Goal: Information Seeking & Learning: Check status

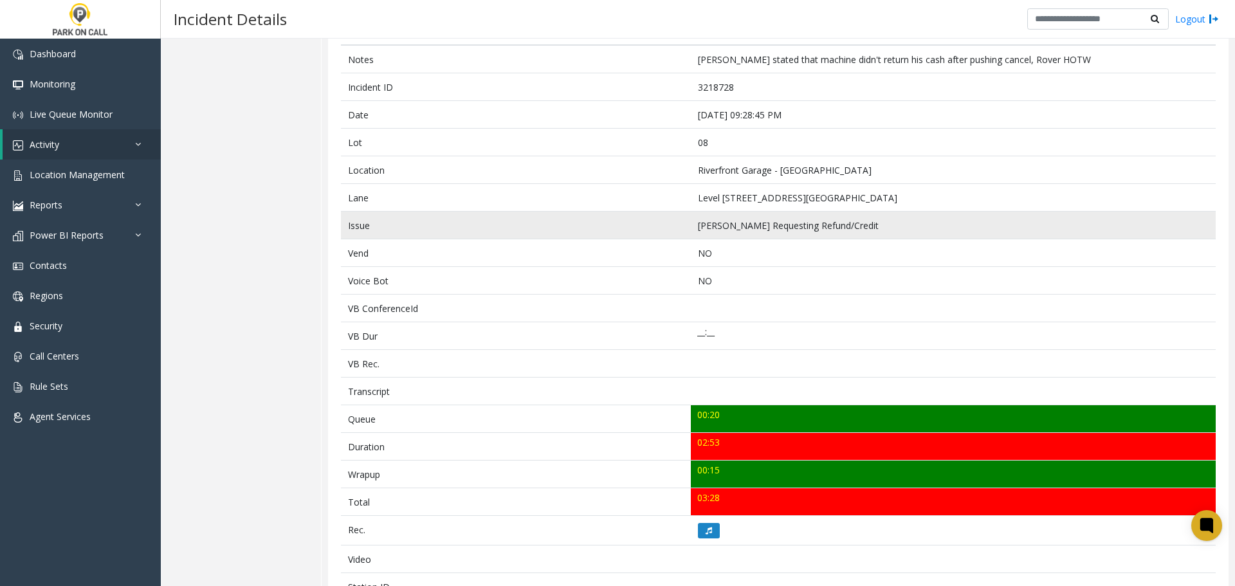
scroll to position [129, 0]
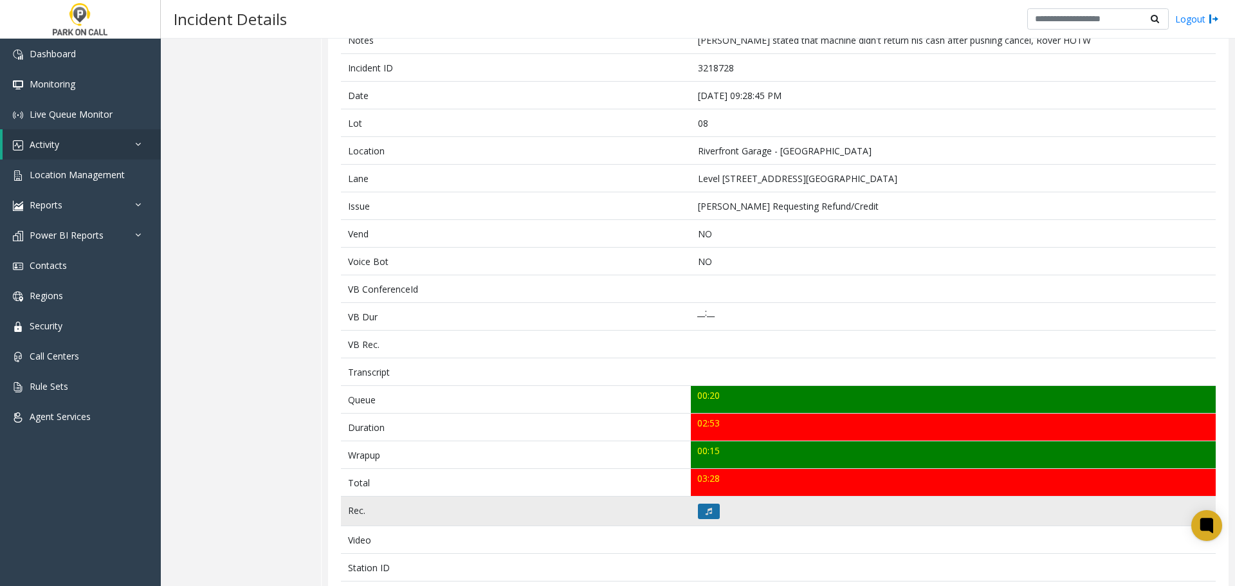
click at [699, 510] on button at bounding box center [709, 510] width 22 height 15
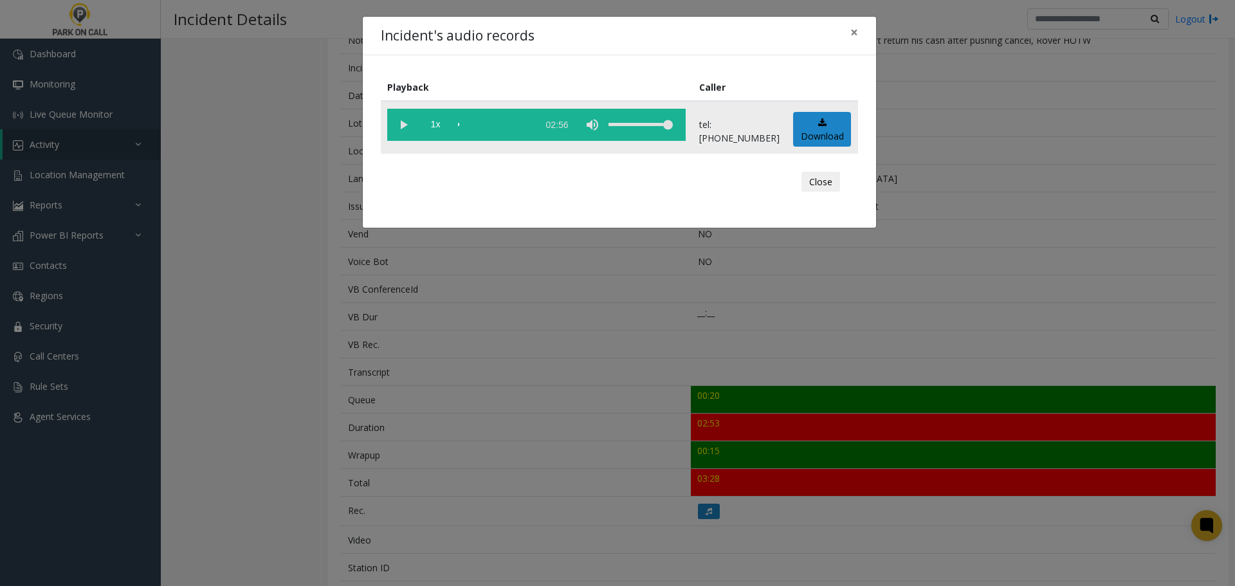
click at [402, 130] on vg-play-pause at bounding box center [403, 125] width 32 height 32
click at [510, 127] on div "scrub bar" at bounding box center [494, 125] width 73 height 32
click at [494, 123] on div "scrub bar" at bounding box center [494, 125] width 73 height 32
click at [491, 345] on div "Incident's audio records × Playback Caller 1x 02:56 tel:0000089010 Download Clo…" at bounding box center [617, 293] width 1235 height 586
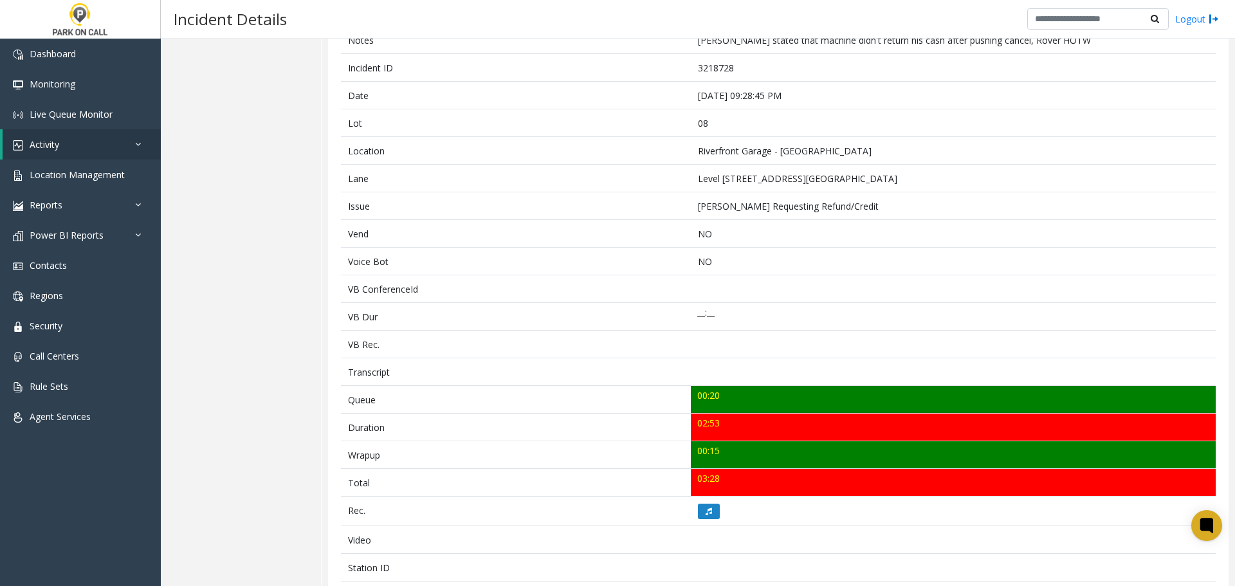
scroll to position [0, 0]
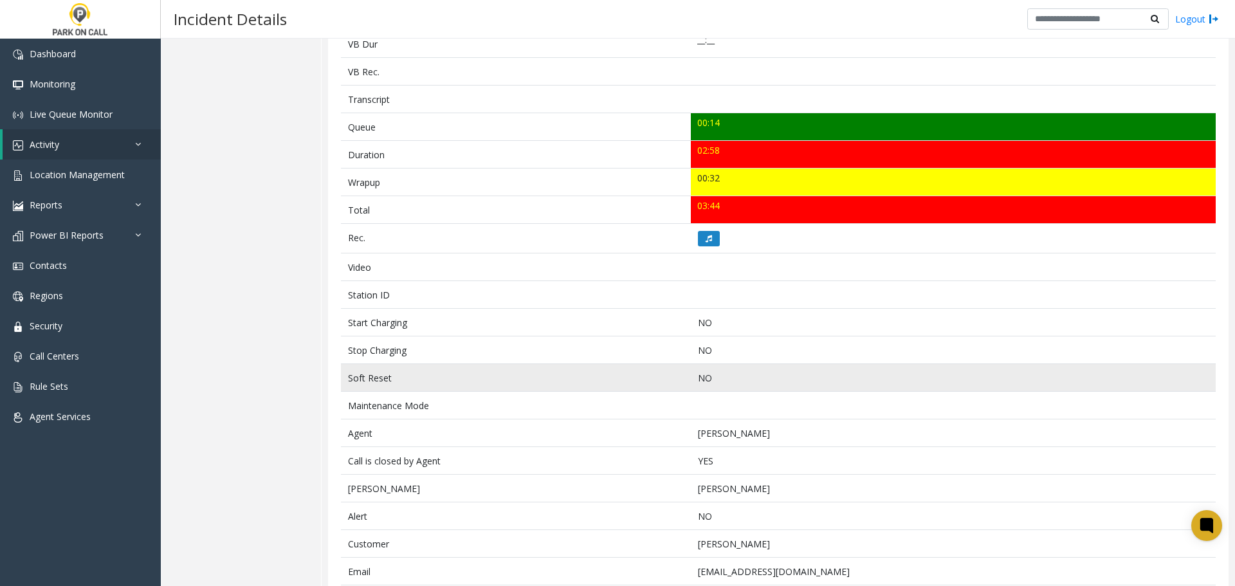
scroll to position [450, 0]
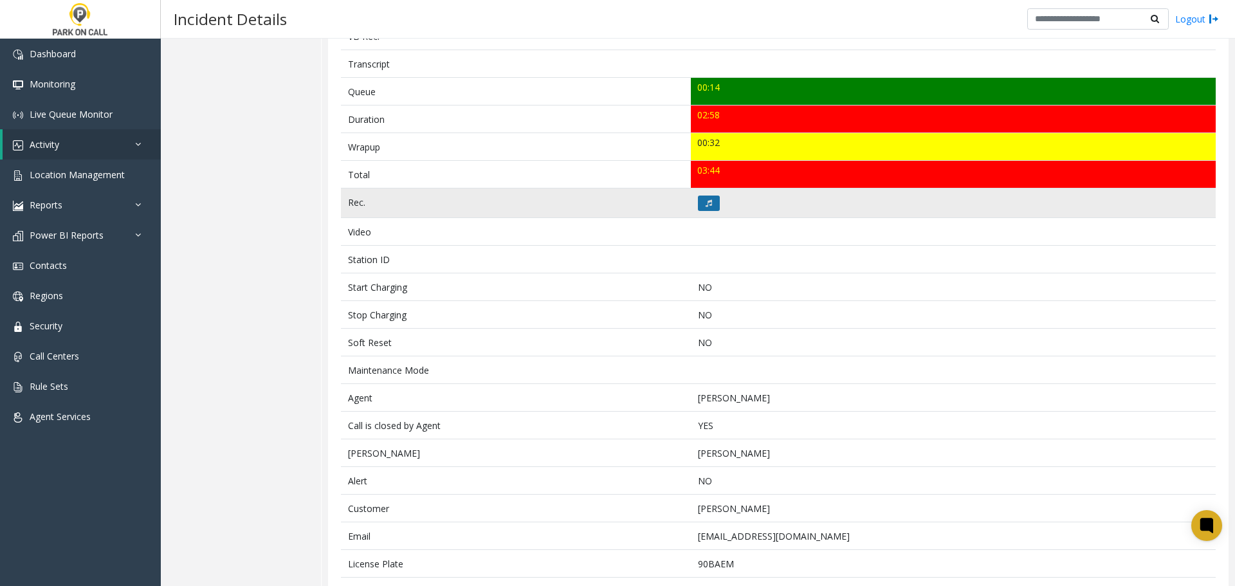
click at [706, 203] on icon at bounding box center [708, 203] width 6 height 8
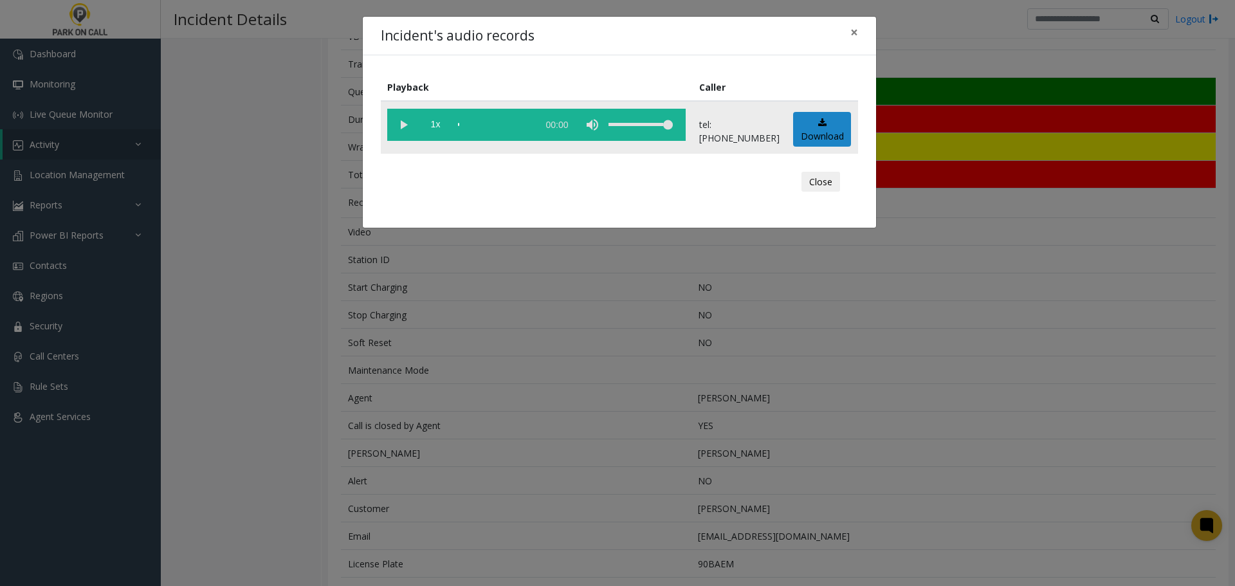
click at [405, 129] on vg-play-pause at bounding box center [403, 125] width 32 height 32
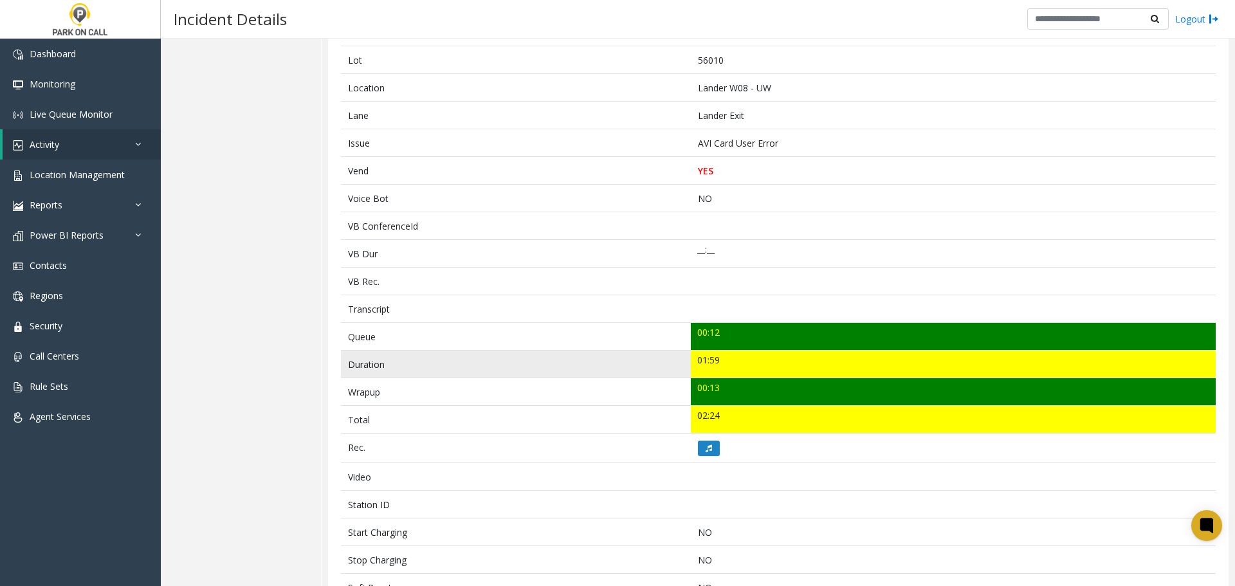
scroll to position [193, 0]
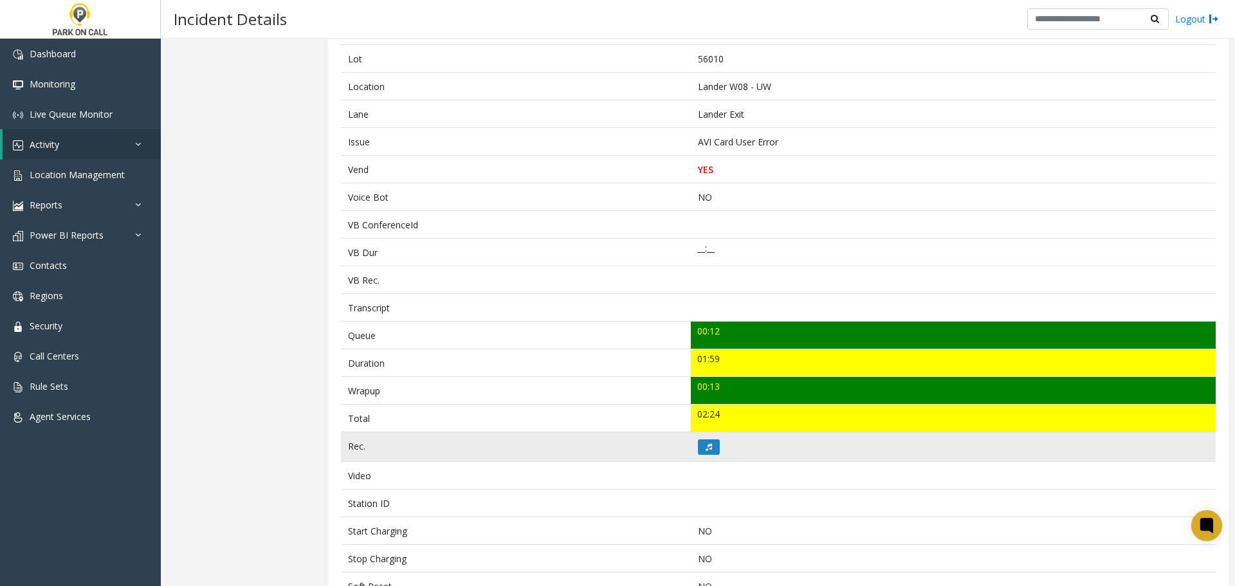
click at [717, 443] on td at bounding box center [953, 447] width 525 height 30
click at [711, 442] on button at bounding box center [709, 446] width 22 height 15
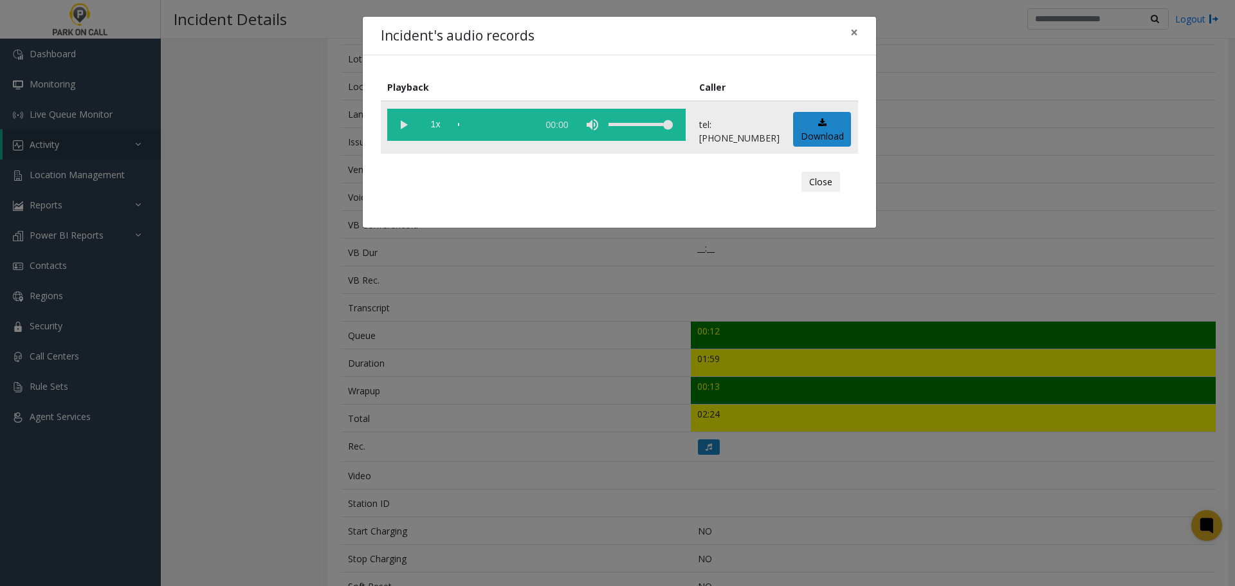
click at [410, 121] on vg-play-pause at bounding box center [403, 125] width 32 height 32
click at [769, 35] on div "Incident's audio records ×" at bounding box center [619, 36] width 513 height 39
click at [464, 127] on div "scrub bar" at bounding box center [494, 125] width 73 height 32
click at [412, 121] on vg-play-pause at bounding box center [403, 125] width 32 height 32
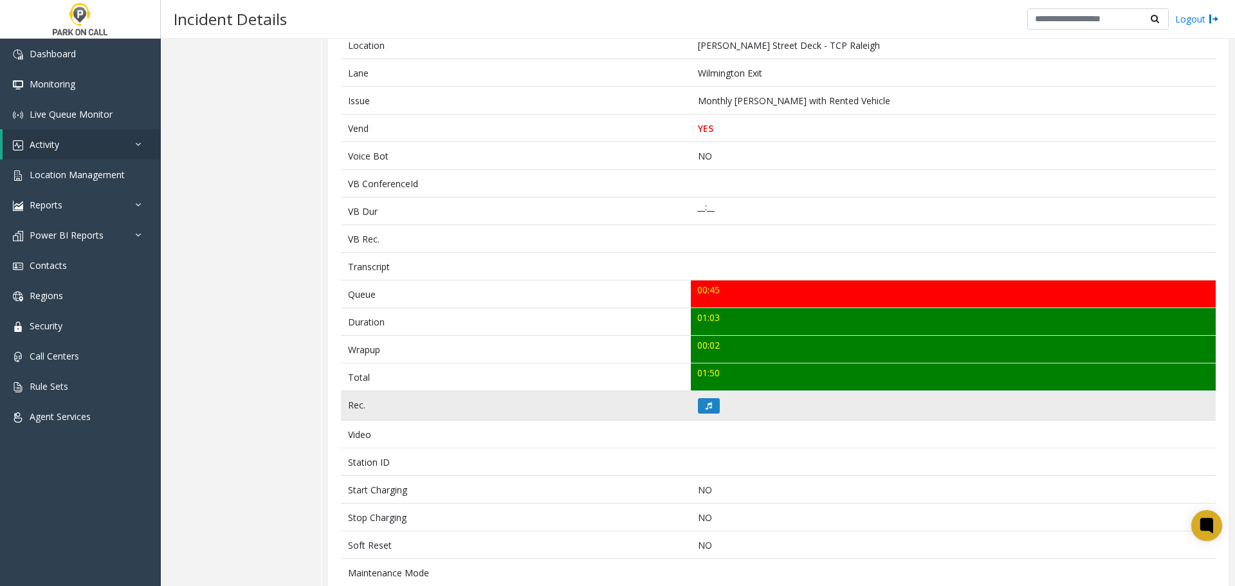
scroll to position [428, 0]
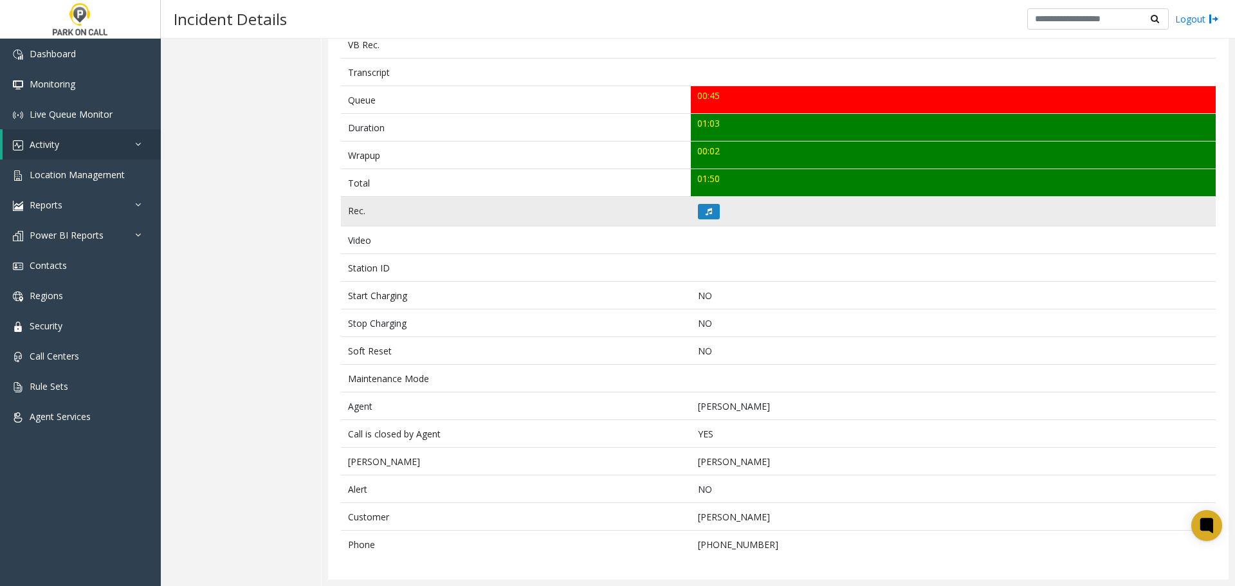
click at [723, 213] on td at bounding box center [953, 212] width 525 height 30
click at [705, 209] on icon at bounding box center [708, 212] width 6 height 8
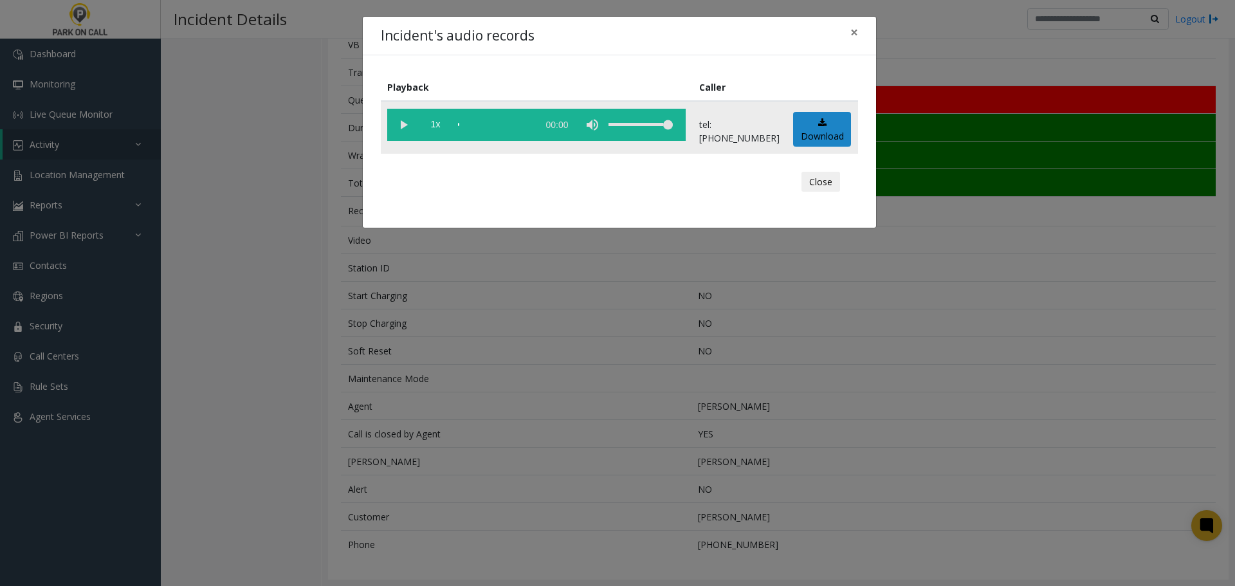
click at [401, 126] on vg-play-pause at bounding box center [403, 125] width 32 height 32
click at [543, 349] on div "Incident's audio records × Playback Caller 1x 01:08 tel:9190049004 Download Clo…" at bounding box center [617, 293] width 1235 height 586
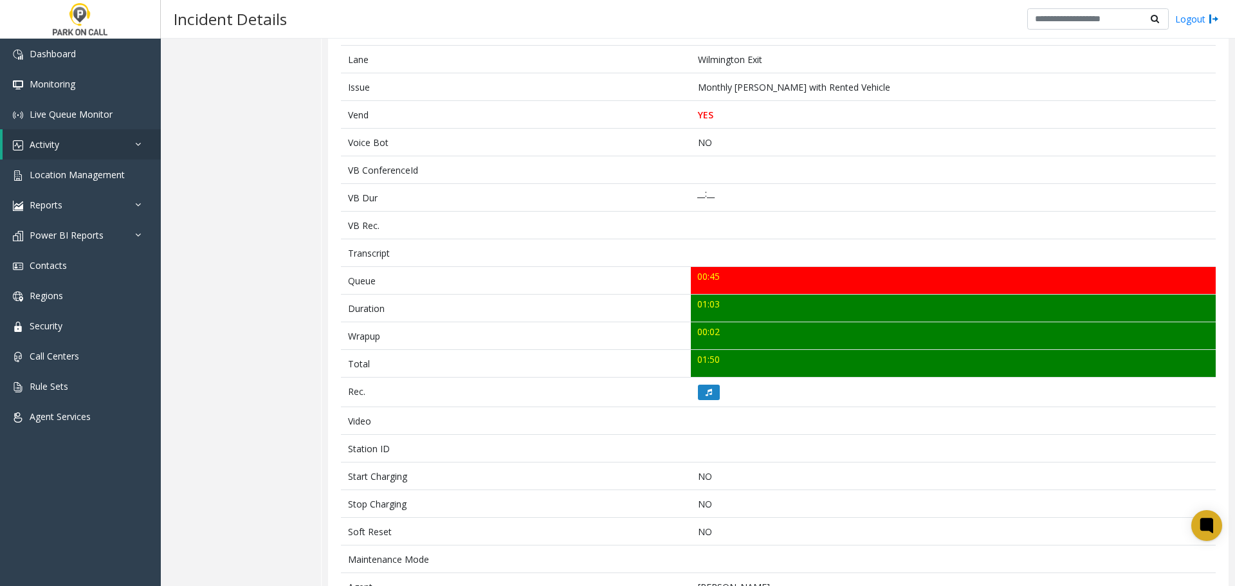
scroll to position [0, 0]
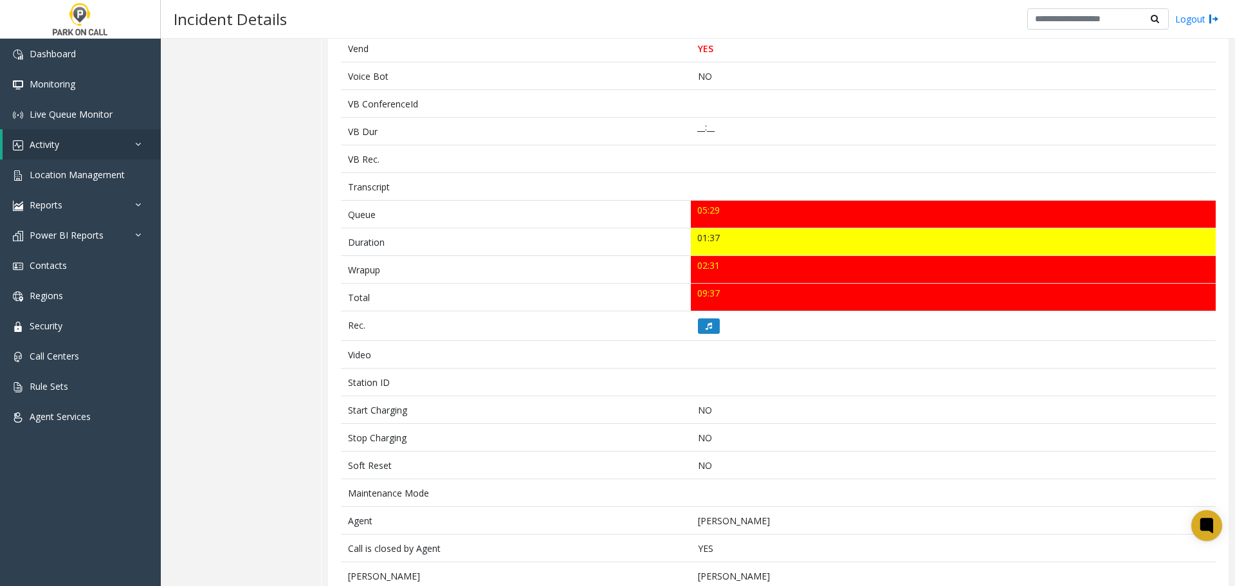
scroll to position [484, 0]
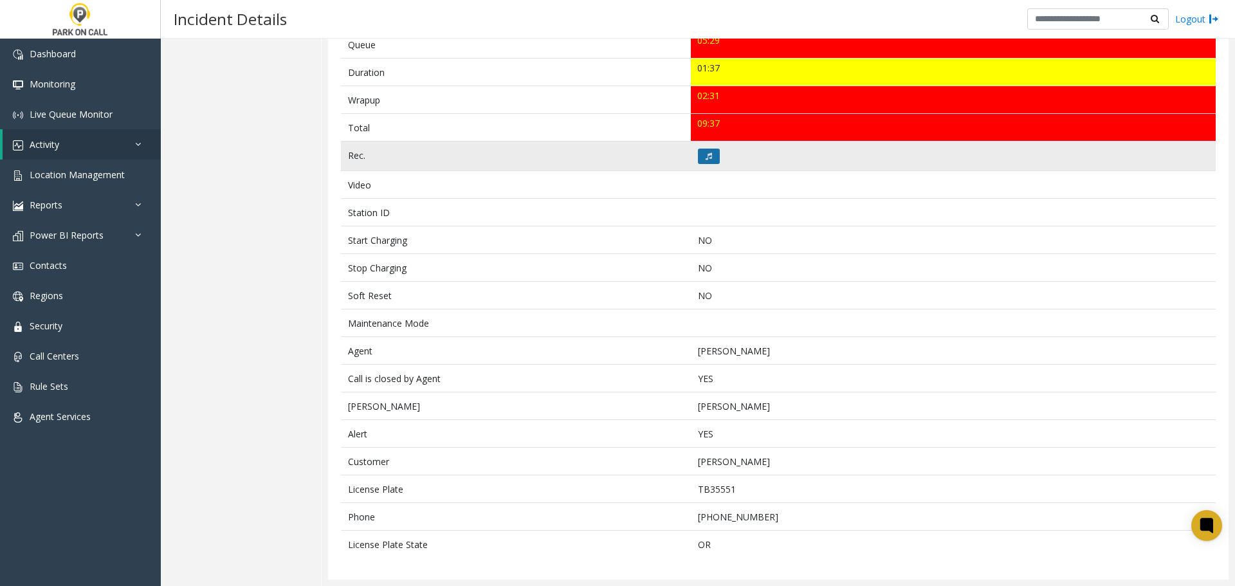
click at [711, 156] on button at bounding box center [709, 156] width 22 height 15
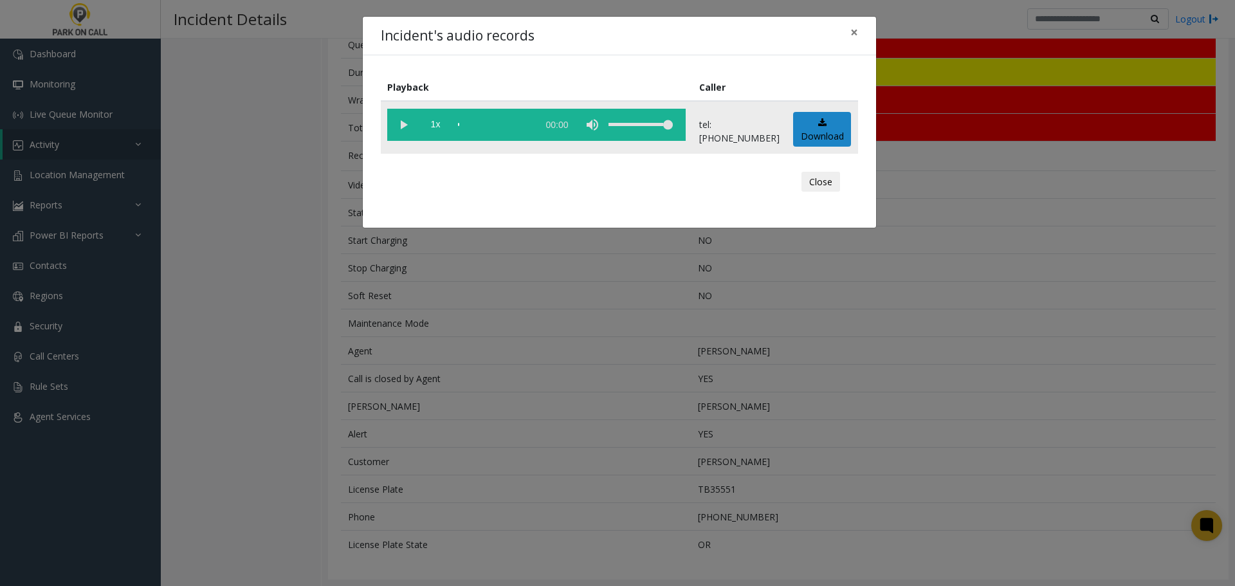
click at [404, 129] on vg-play-pause at bounding box center [403, 125] width 32 height 32
click at [679, 303] on div "Incident's audio records × Playback Caller 1x 01:46 tel:[PHONE_NUMBER] Download…" at bounding box center [617, 293] width 1235 height 586
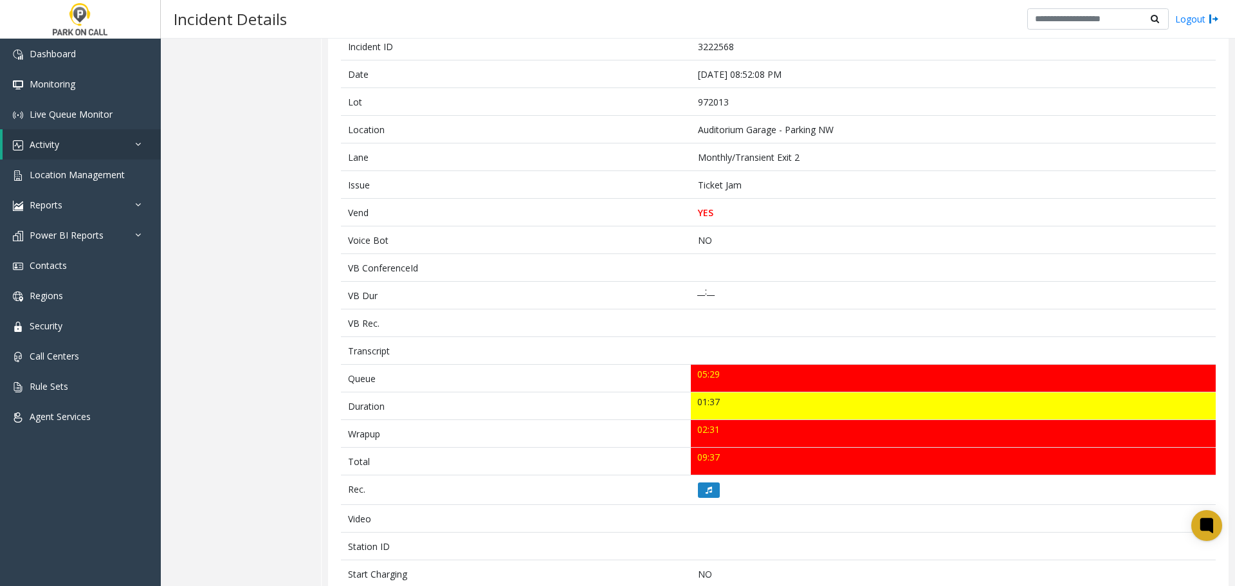
scroll to position [0, 0]
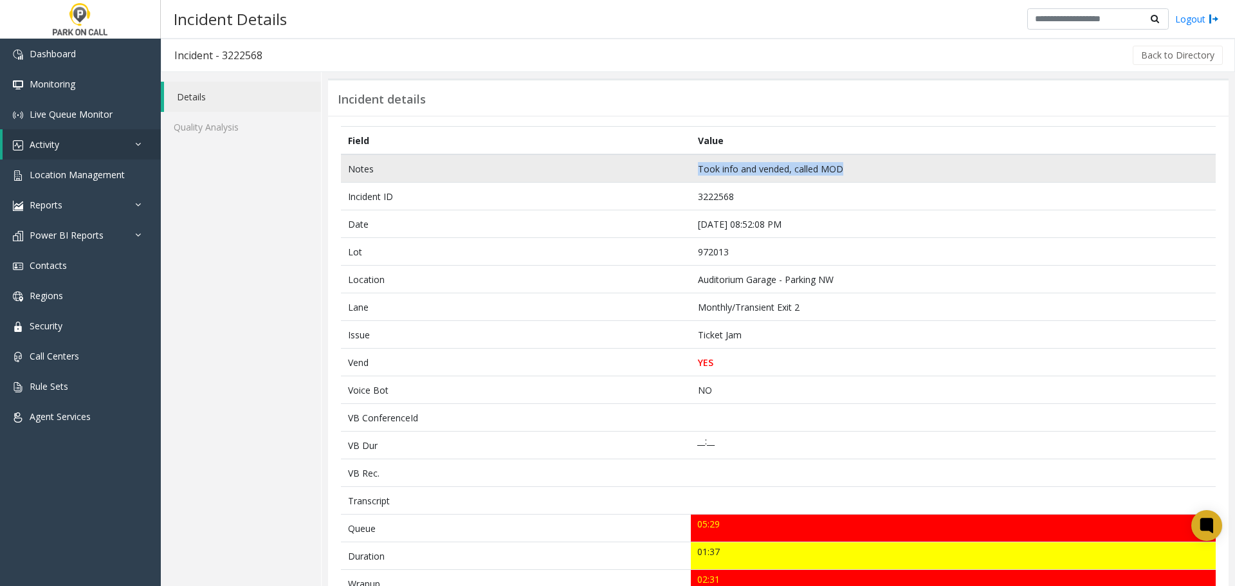
drag, startPoint x: 846, startPoint y: 162, endPoint x: 675, endPoint y: 170, distance: 171.9
click at [675, 170] on tr "Notes Took info and vended, called MOD" at bounding box center [778, 168] width 874 height 28
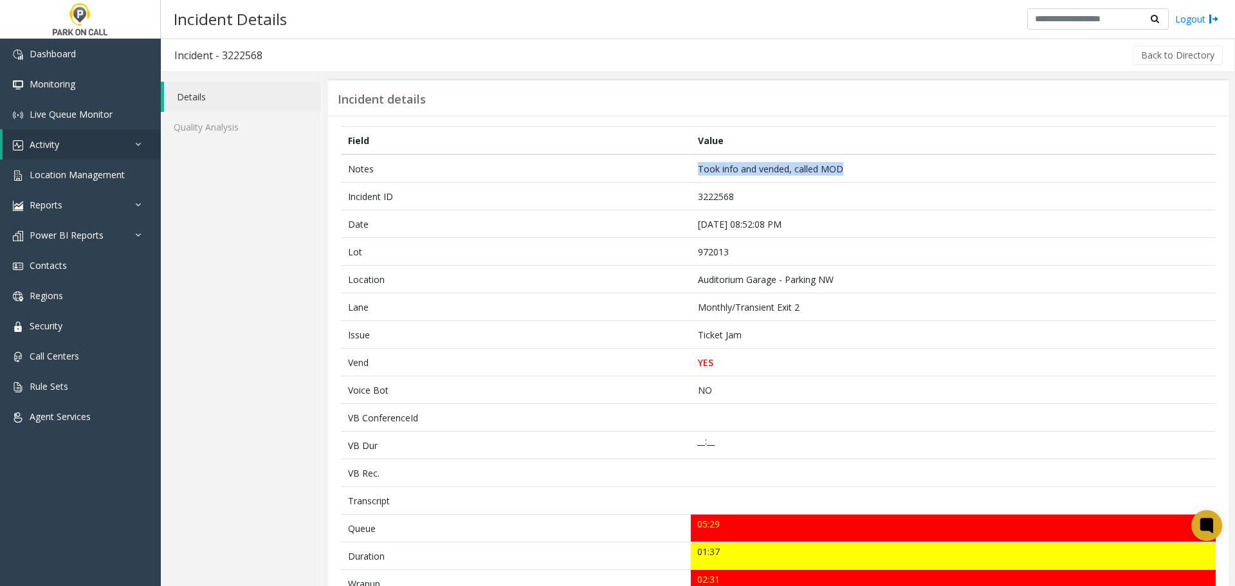
copy tr "Took info and vended, called MOD"
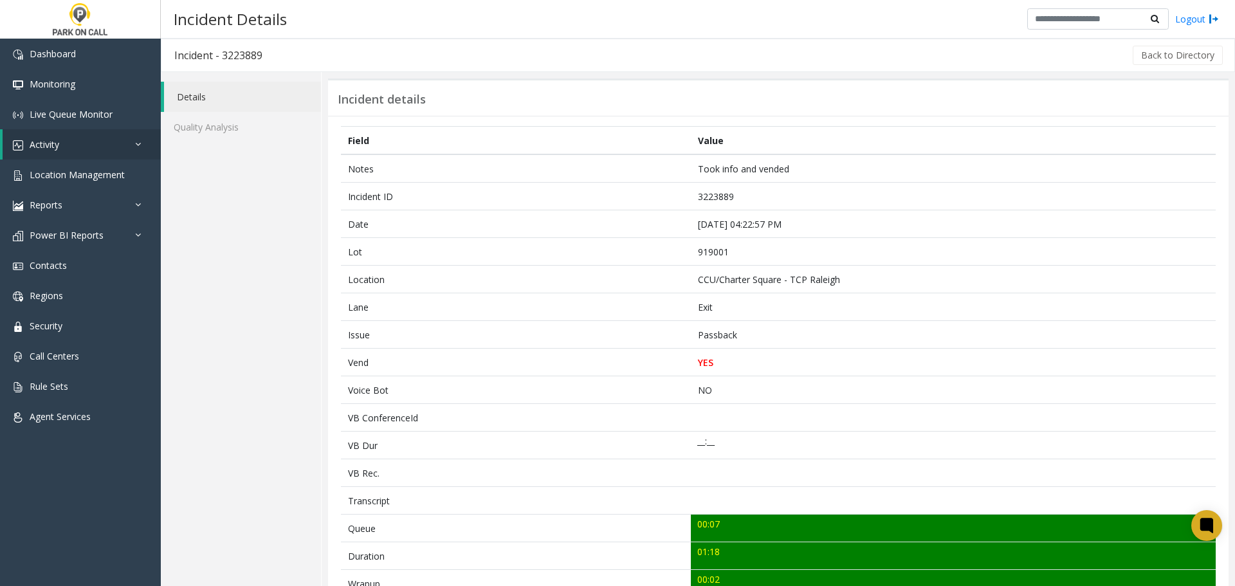
drag, startPoint x: 278, startPoint y: 299, endPoint x: 251, endPoint y: 564, distance: 266.3
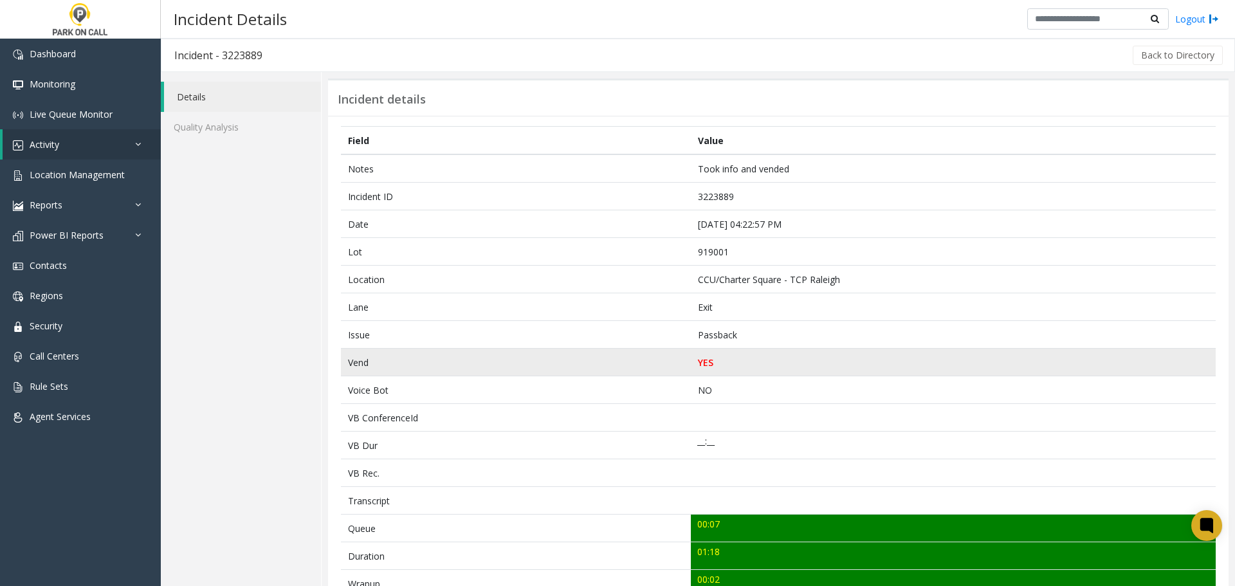
drag, startPoint x: 251, startPoint y: 564, endPoint x: 763, endPoint y: 375, distance: 546.2
click at [763, 375] on td "YES" at bounding box center [953, 363] width 525 height 28
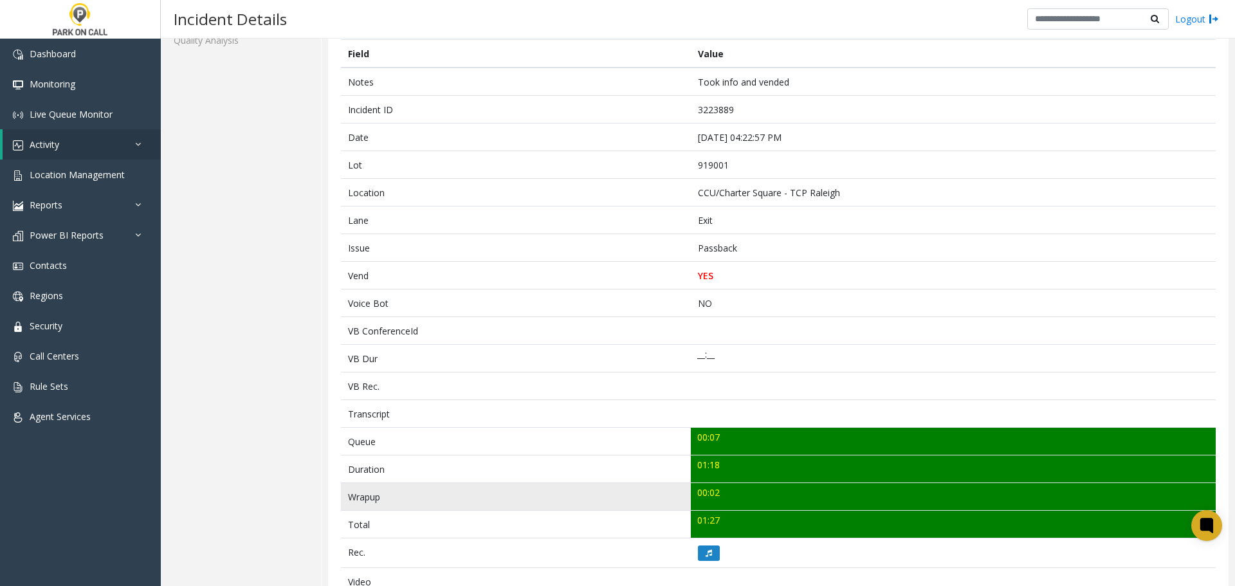
scroll to position [64, 0]
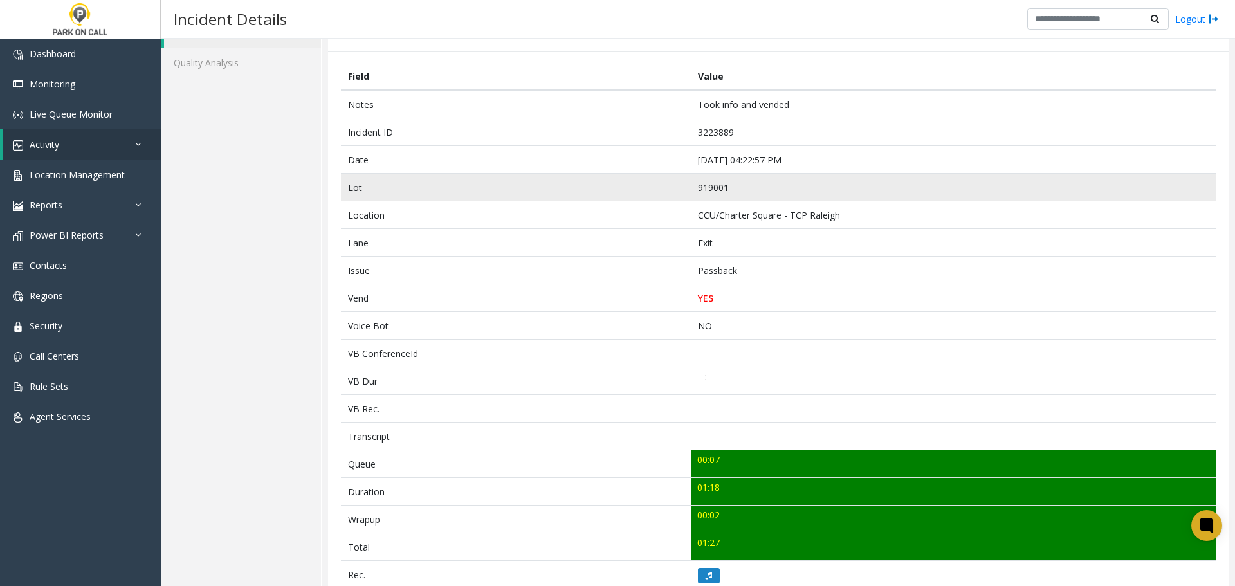
click at [1069, 183] on td "919001" at bounding box center [953, 188] width 525 height 28
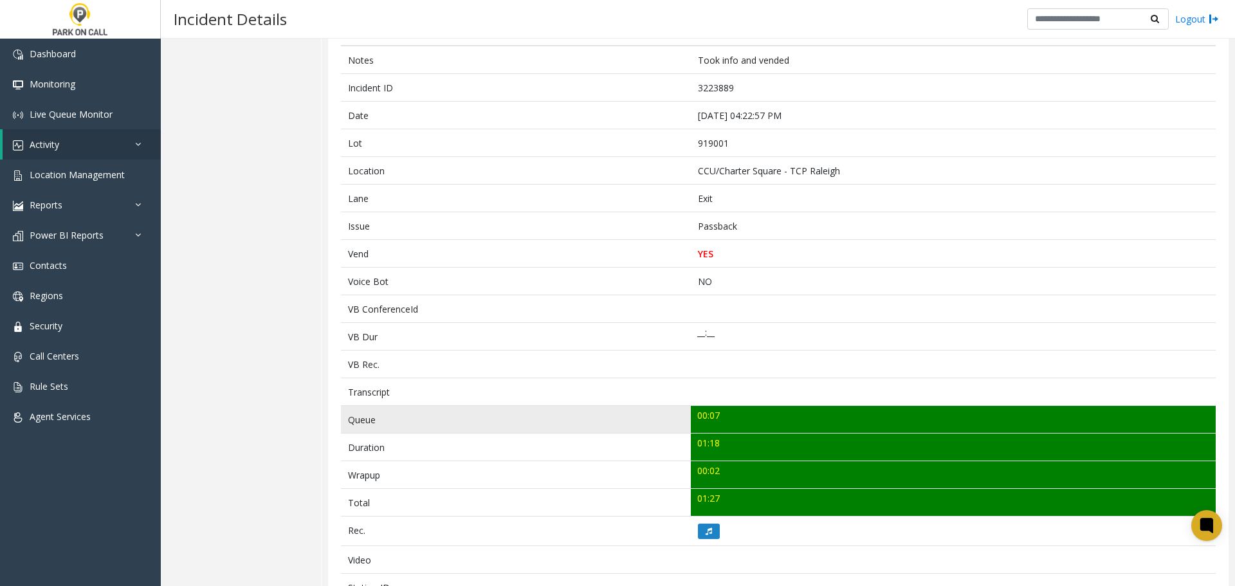
scroll to position [129, 0]
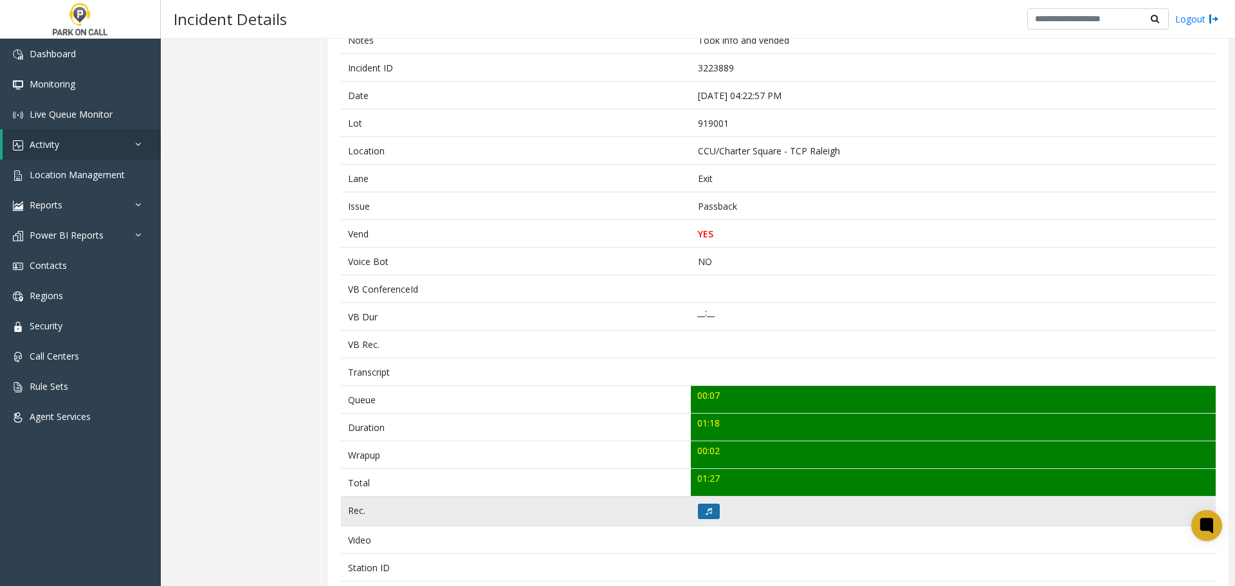
click at [705, 508] on icon at bounding box center [708, 511] width 6 height 8
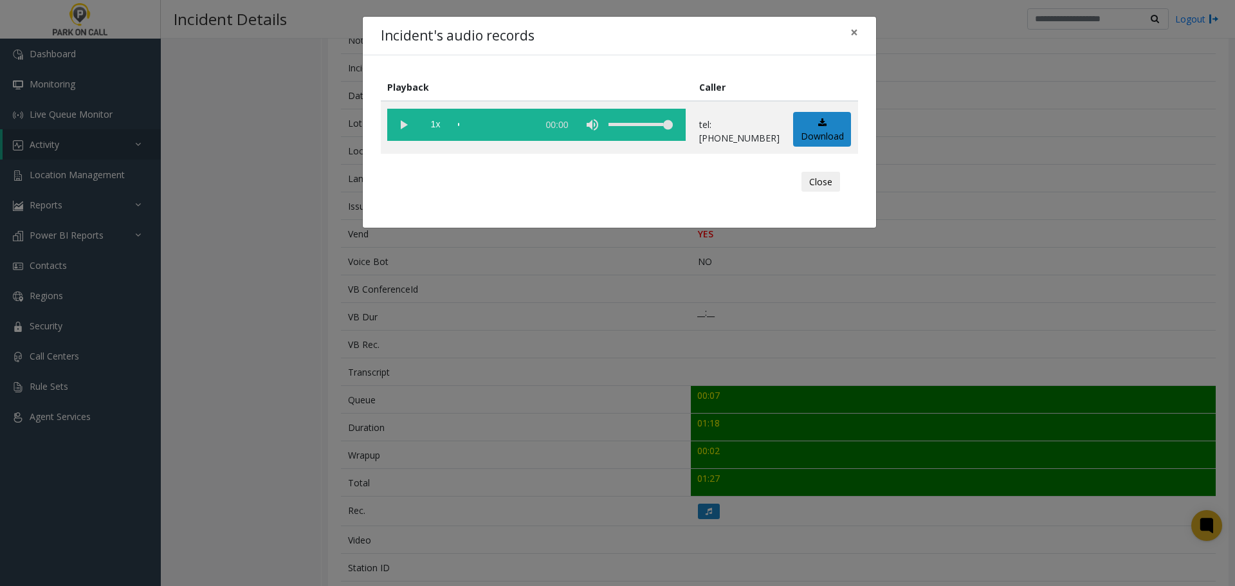
click at [401, 116] on vg-play-pause at bounding box center [403, 125] width 32 height 32
click at [484, 366] on div "Incident's audio records × Playback Caller 1x 01:19 tel:[PHONE_NUMBER] Download…" at bounding box center [617, 293] width 1235 height 586
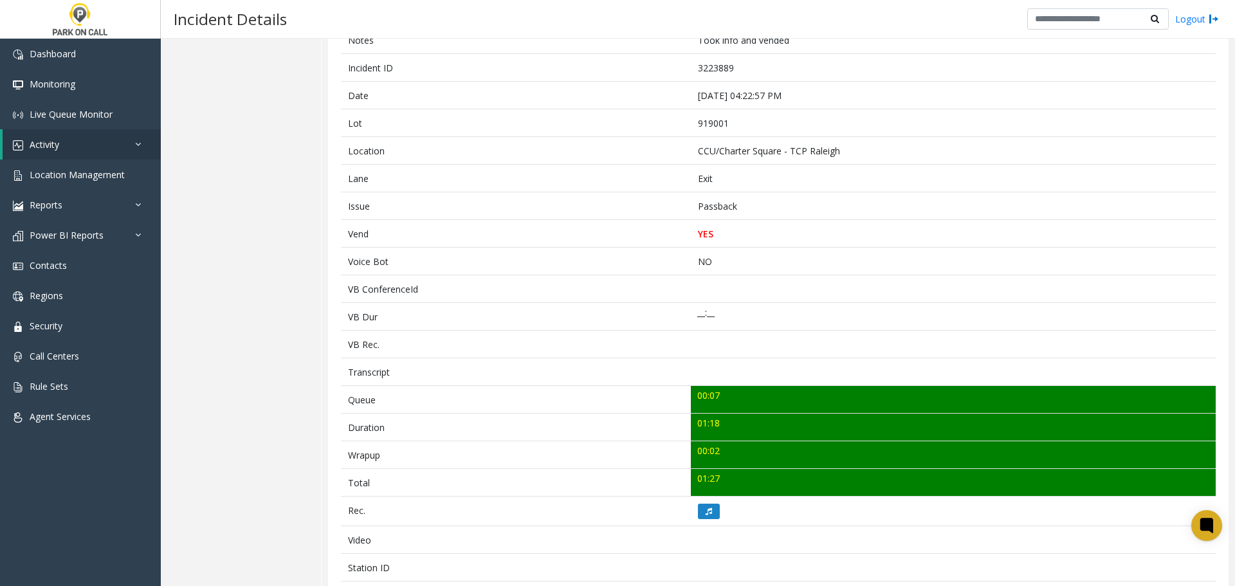
scroll to position [0, 0]
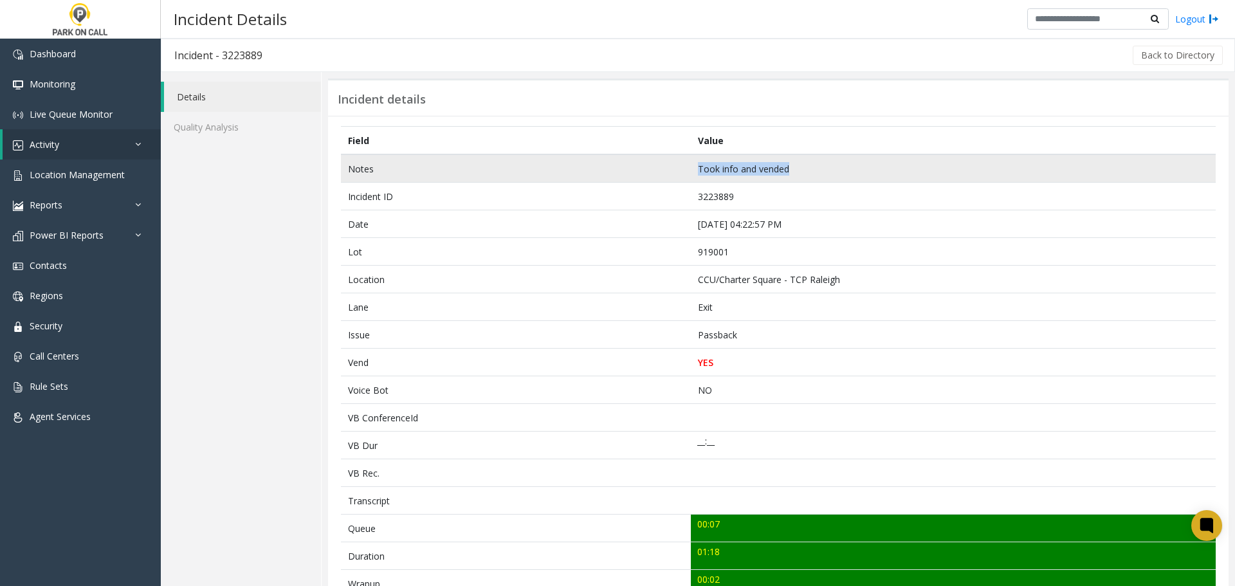
drag, startPoint x: 814, startPoint y: 163, endPoint x: 673, endPoint y: 166, distance: 140.8
click at [673, 166] on tr "Notes Took info and vended" at bounding box center [778, 168] width 874 height 28
copy tr "Took info and vended"
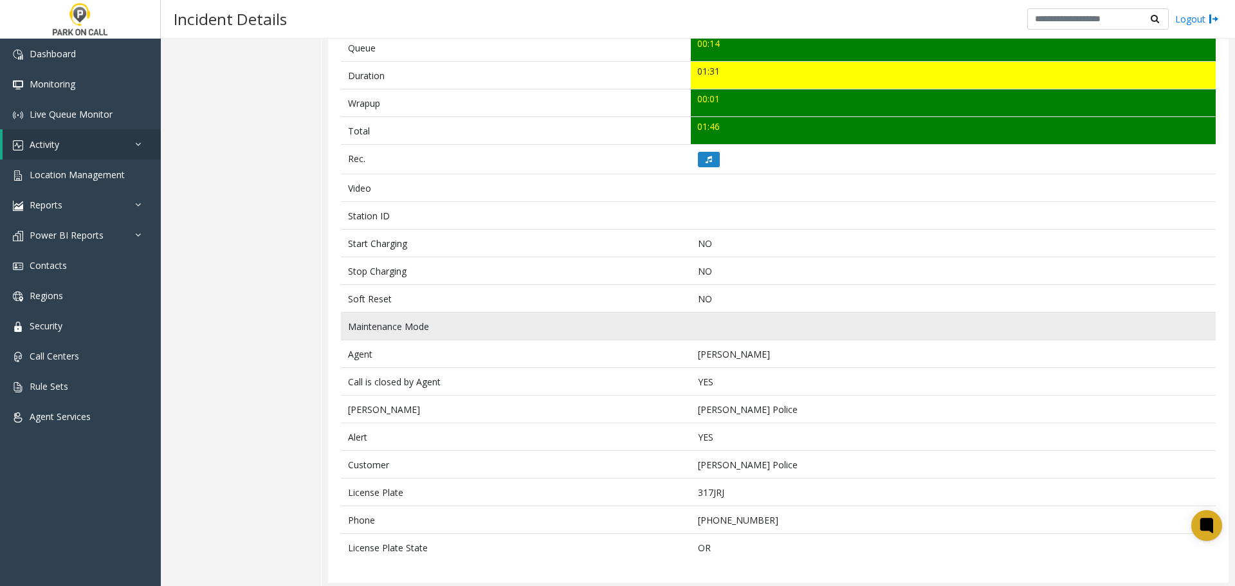
scroll to position [484, 0]
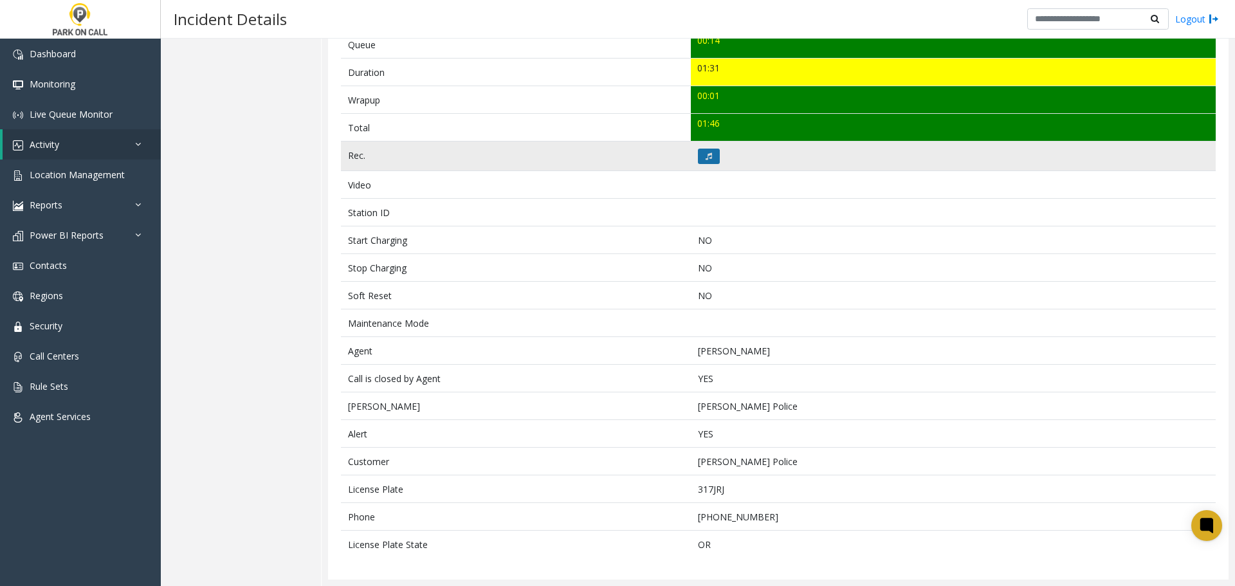
click at [710, 161] on button at bounding box center [709, 156] width 22 height 15
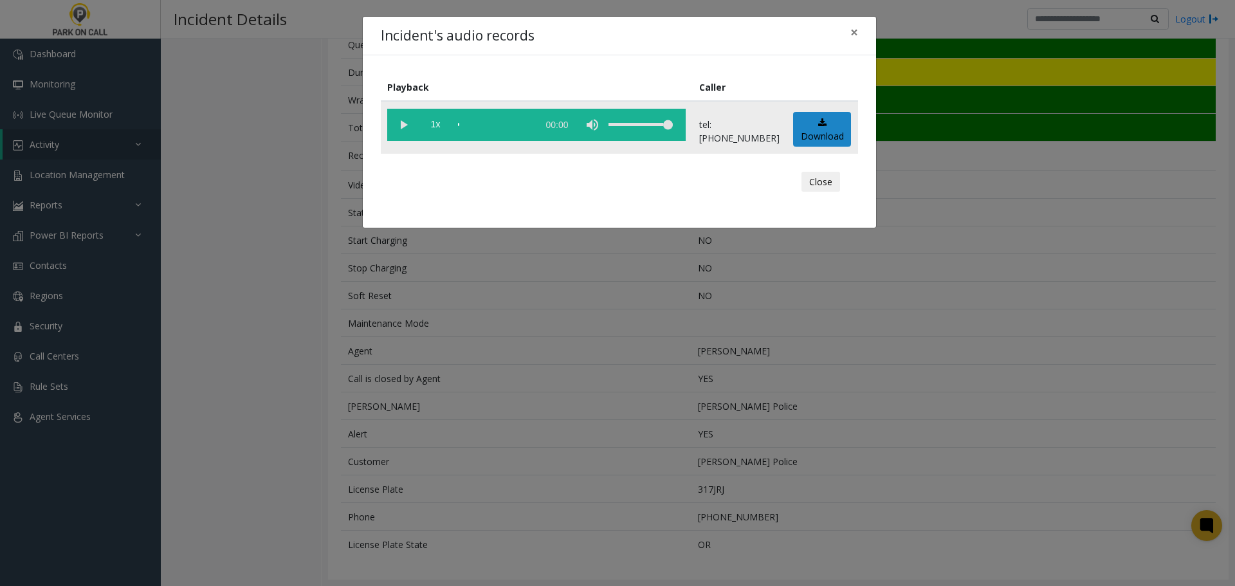
click at [403, 127] on vg-play-pause at bounding box center [403, 125] width 32 height 32
click at [463, 126] on div "scrub bar" at bounding box center [494, 125] width 73 height 32
click at [496, 346] on div "Incident's audio records × Playback Caller 1x 01:37 tel:97204090019717034968 Do…" at bounding box center [617, 293] width 1235 height 586
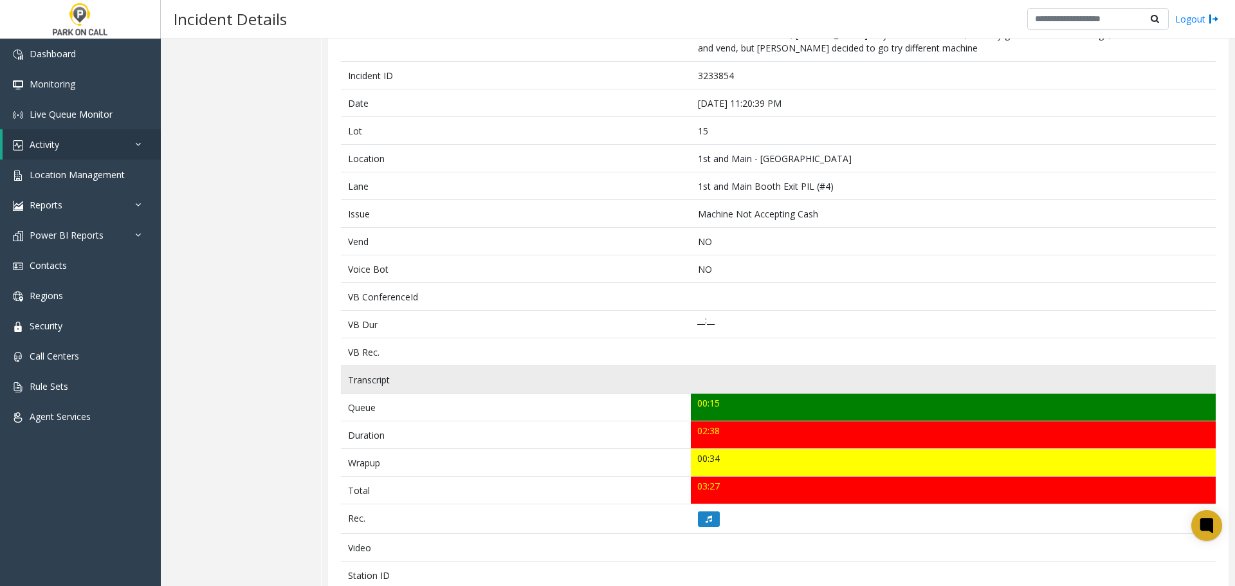
scroll to position [257, 0]
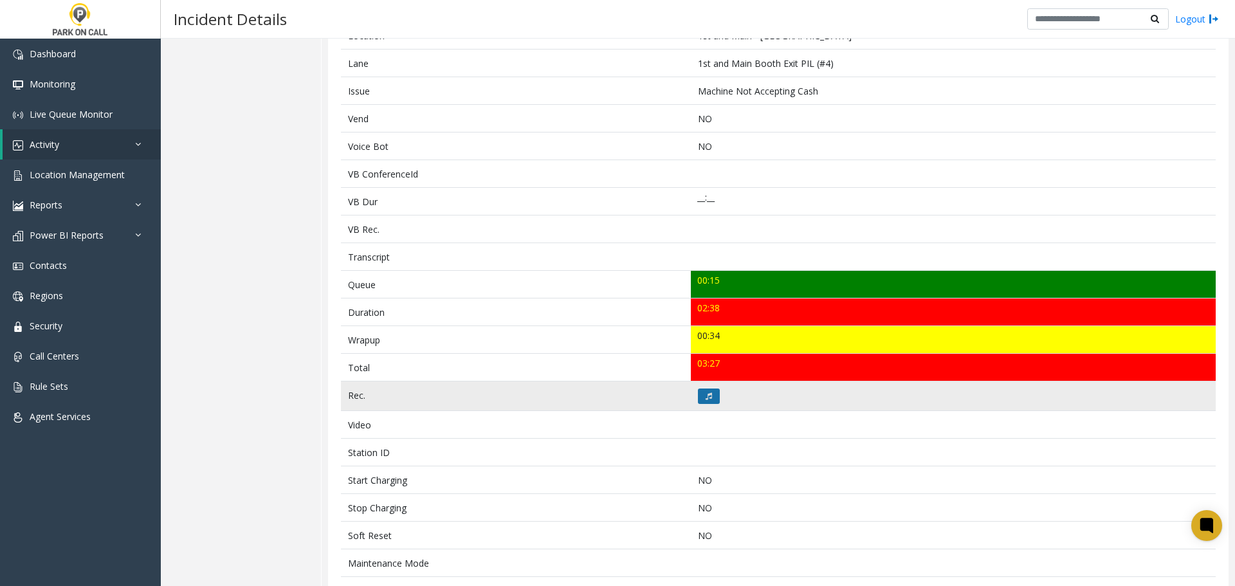
click at [712, 398] on button at bounding box center [709, 395] width 22 height 15
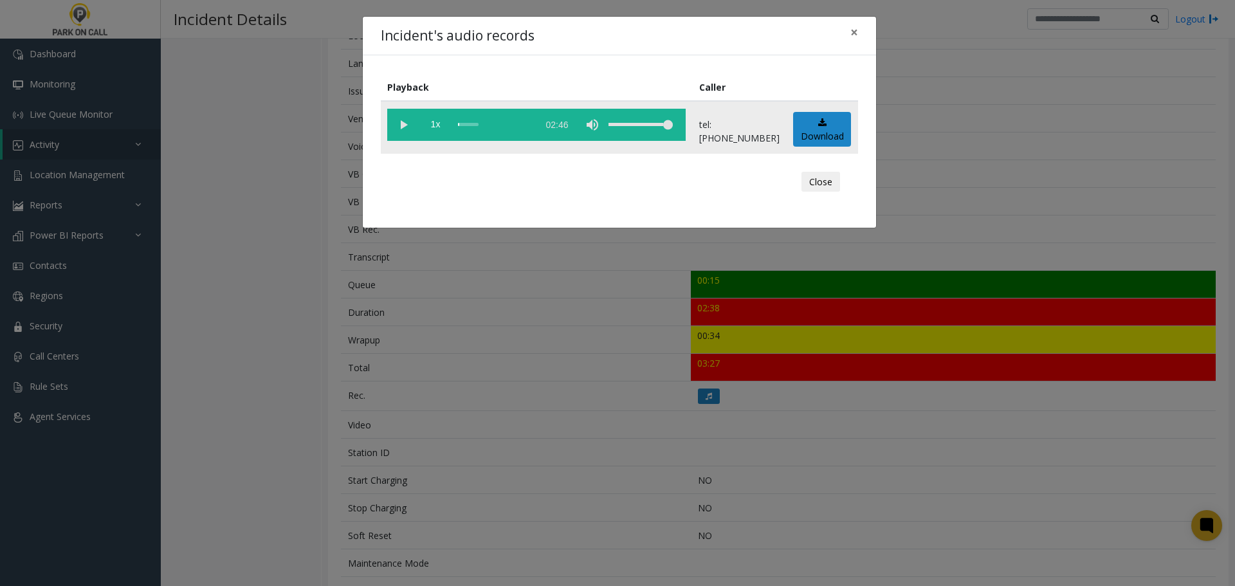
click at [395, 135] on vg-play-pause at bounding box center [403, 125] width 32 height 32
click at [530, 128] on div "scrub bar" at bounding box center [494, 125] width 73 height 32
click at [408, 126] on vg-play-pause at bounding box center [403, 125] width 32 height 32
click at [824, 183] on button "Close" at bounding box center [820, 182] width 39 height 21
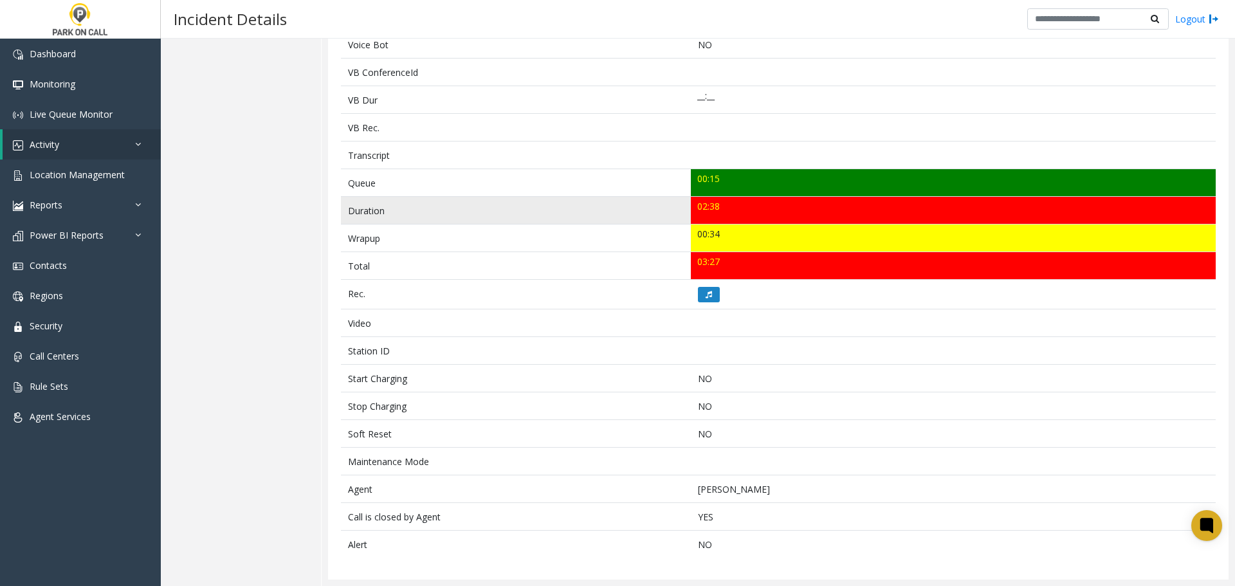
scroll to position [0, 0]
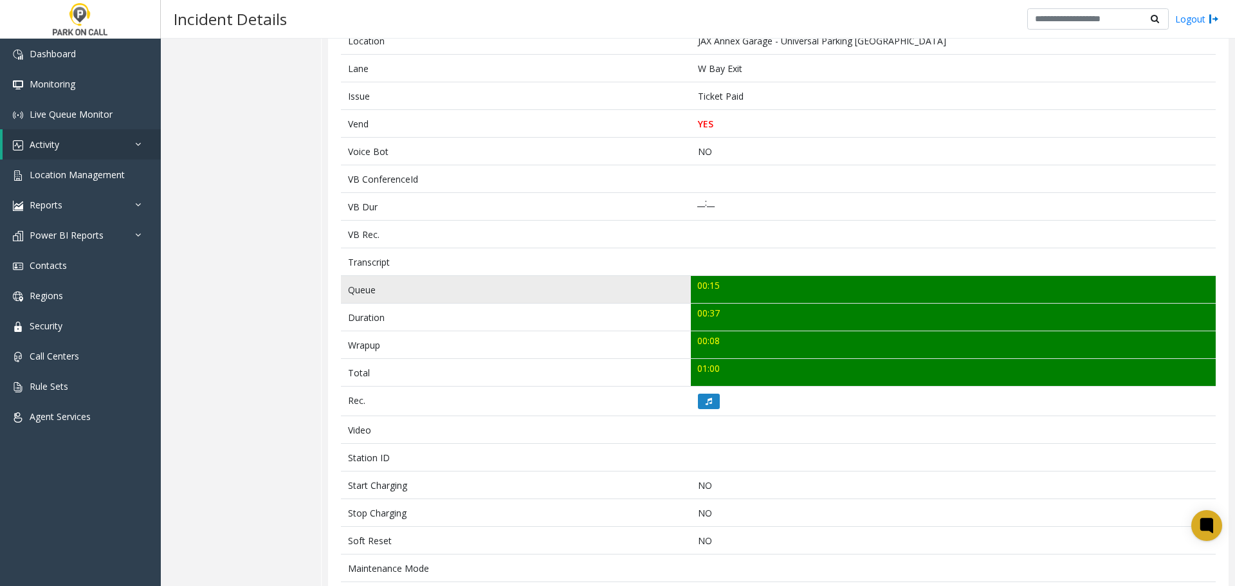
scroll to position [257, 0]
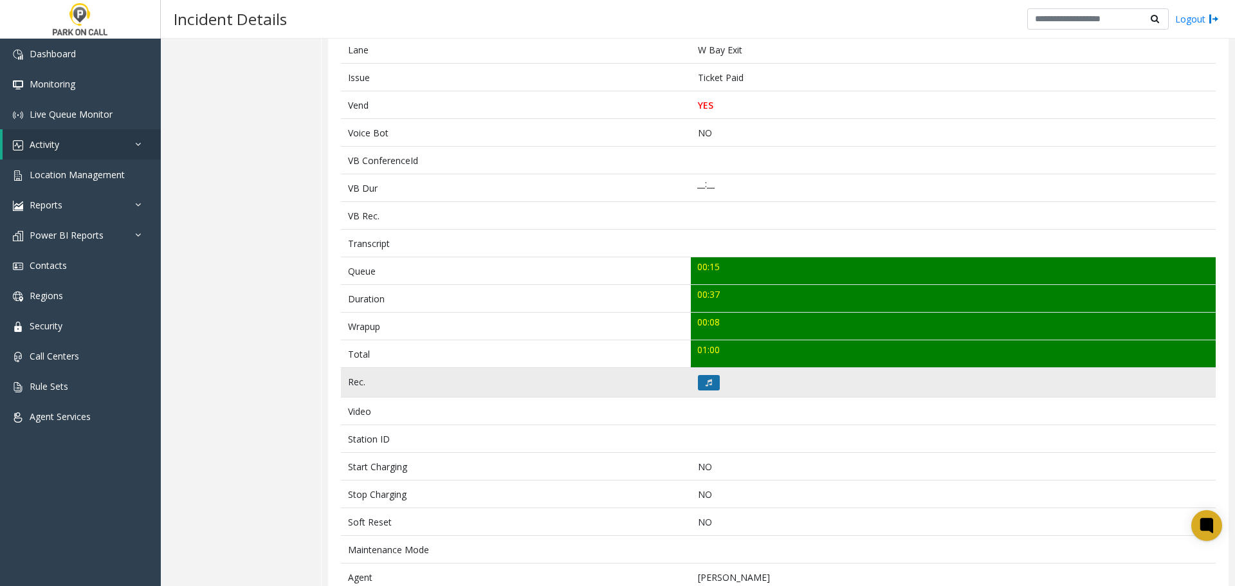
click at [707, 377] on button at bounding box center [709, 382] width 22 height 15
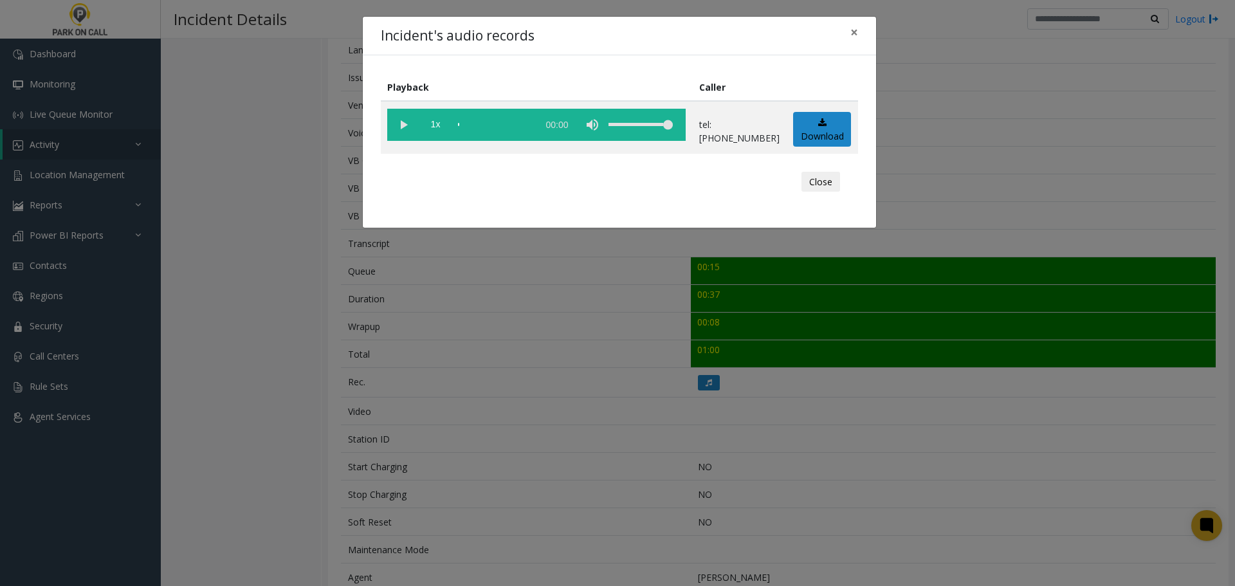
click at [403, 109] on vg-play-pause at bounding box center [403, 125] width 32 height 32
click at [548, 359] on div "Incident's audio records × Playback Caller 1x 00:43 tel:9049029004 Download Clo…" at bounding box center [617, 293] width 1235 height 586
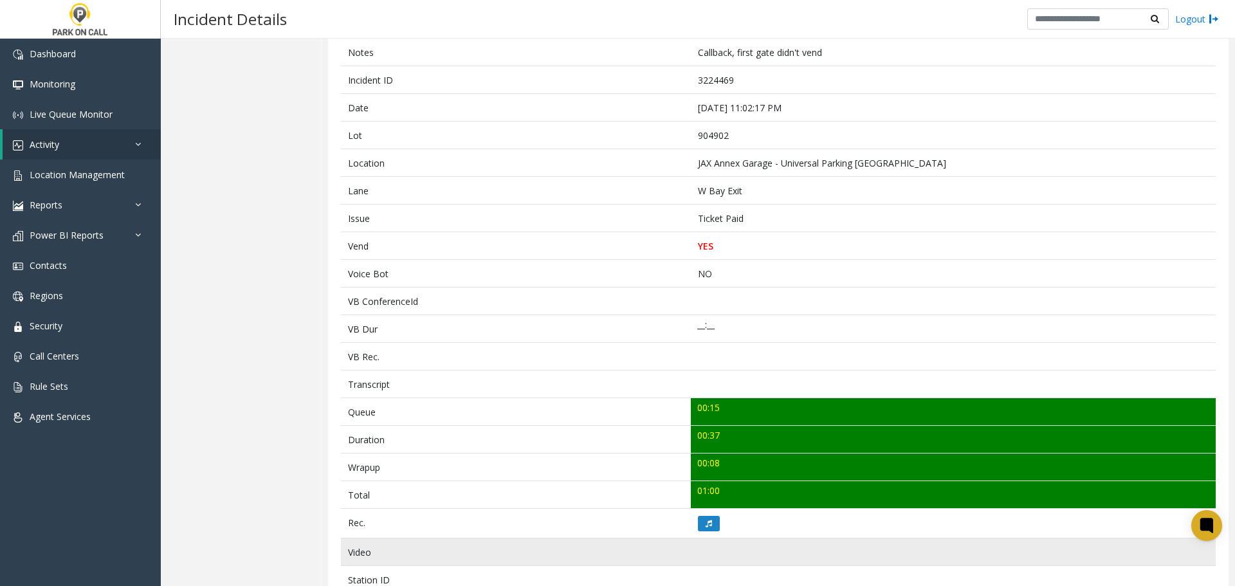
scroll to position [0, 0]
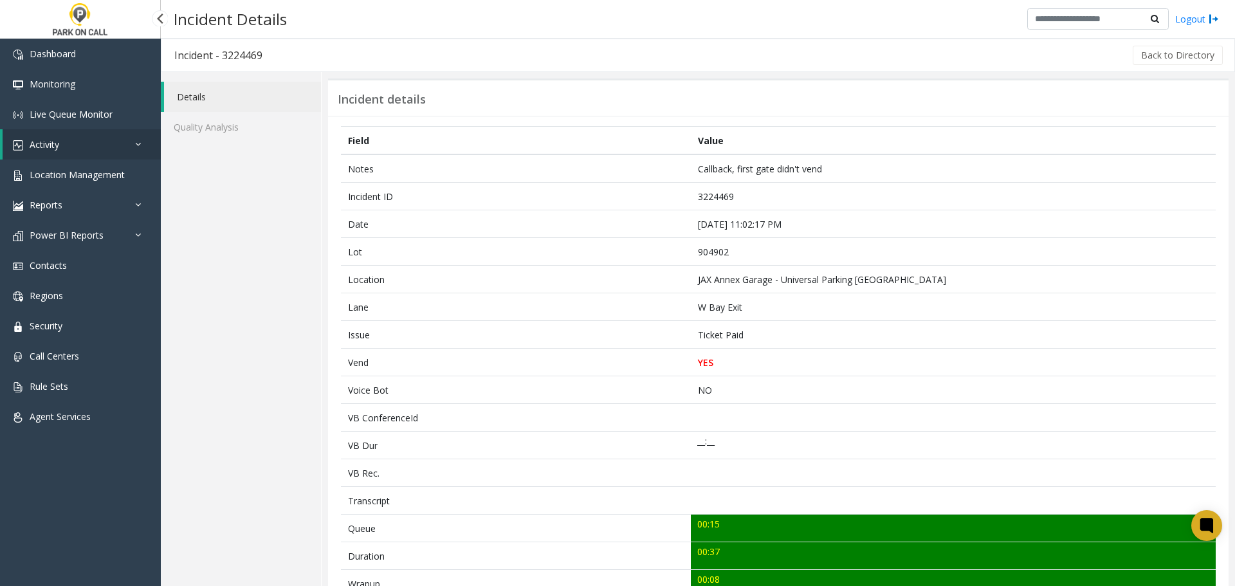
click at [113, 142] on link "Activity" at bounding box center [82, 144] width 158 height 30
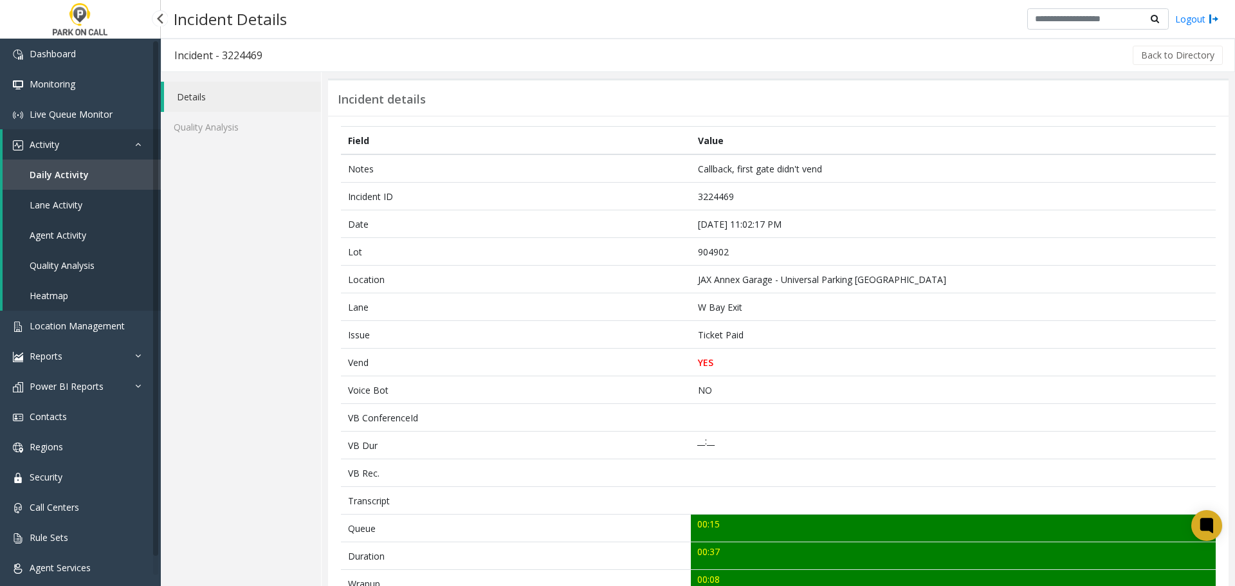
click at [83, 240] on span "Agent Activity" at bounding box center [58, 235] width 57 height 12
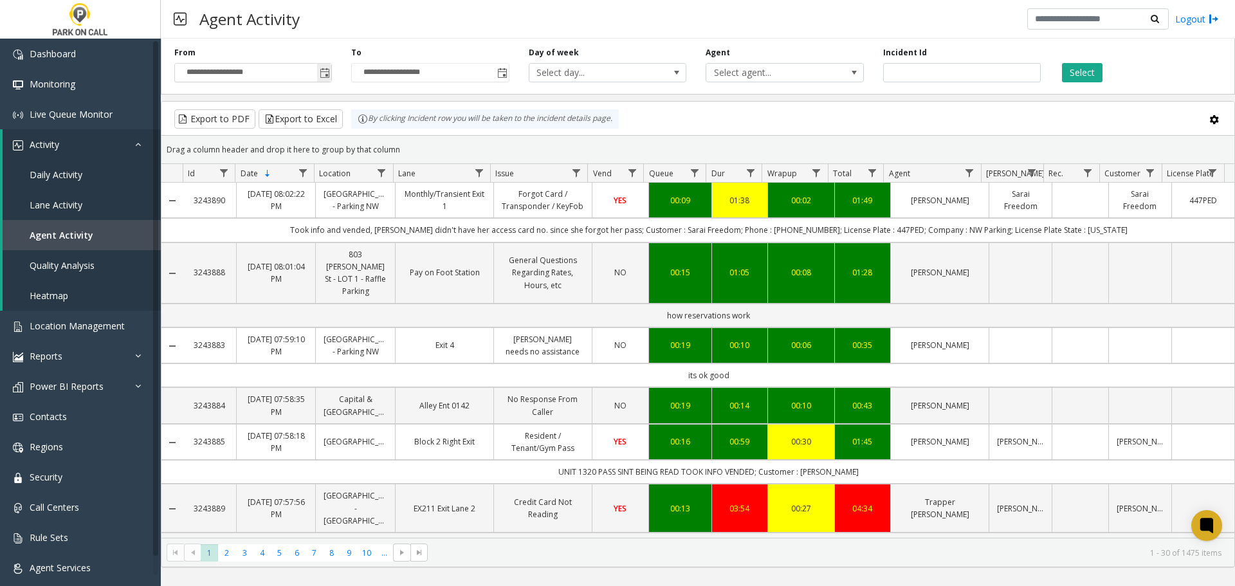
click at [326, 64] on span "Toggle popup" at bounding box center [324, 72] width 14 height 21
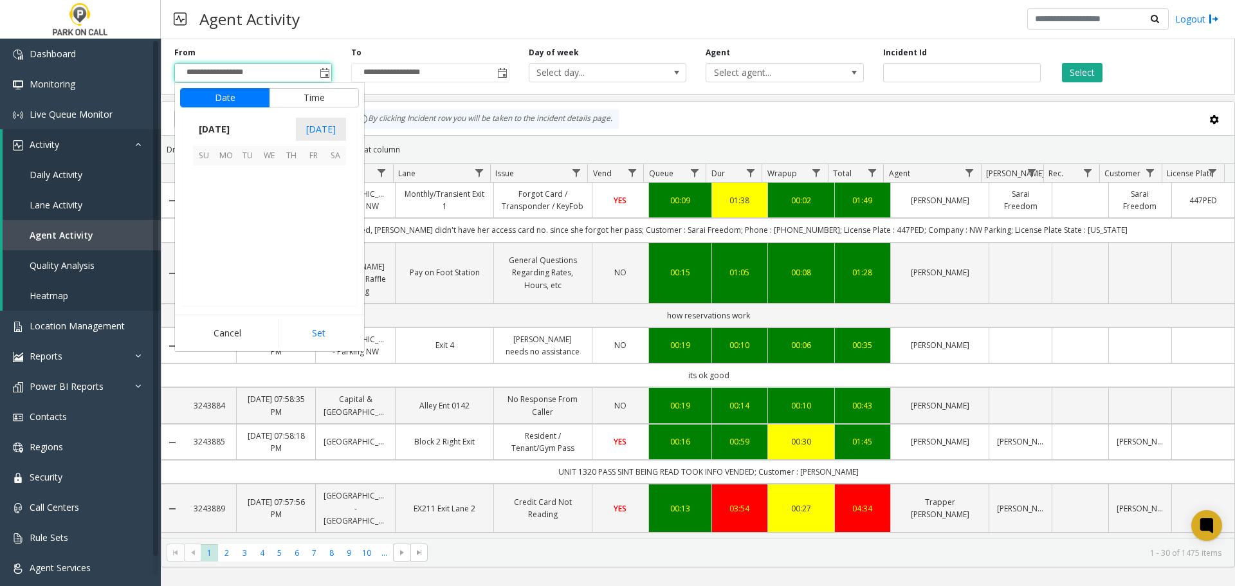
scroll to position [230621, 0]
click at [230, 196] on span "4" at bounding box center [226, 198] width 22 height 22
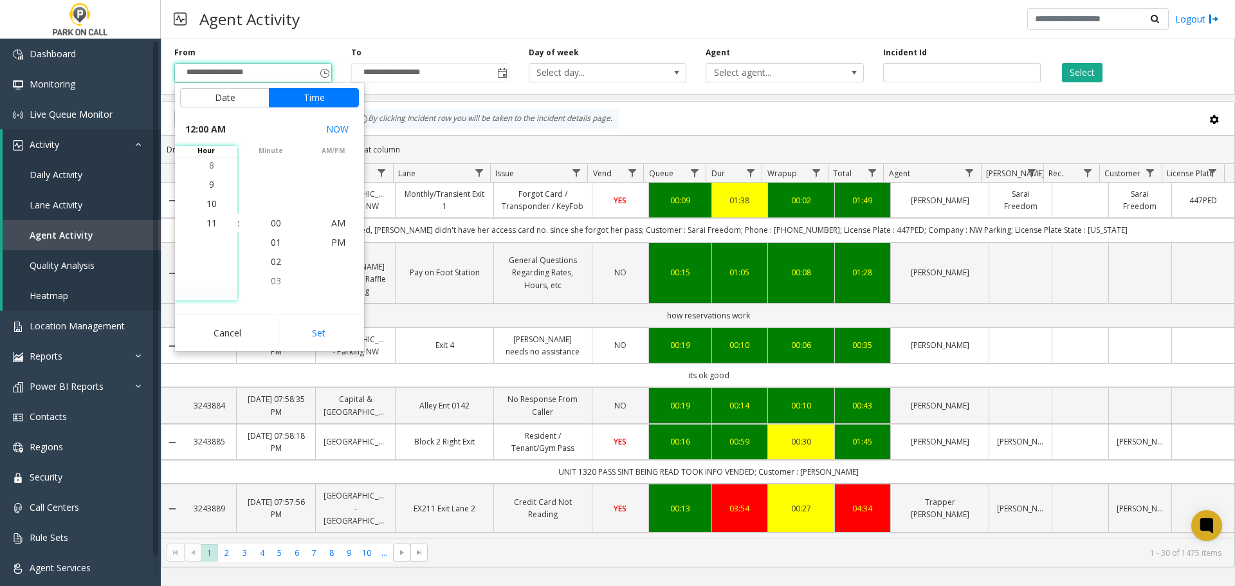
scroll to position [19, 0]
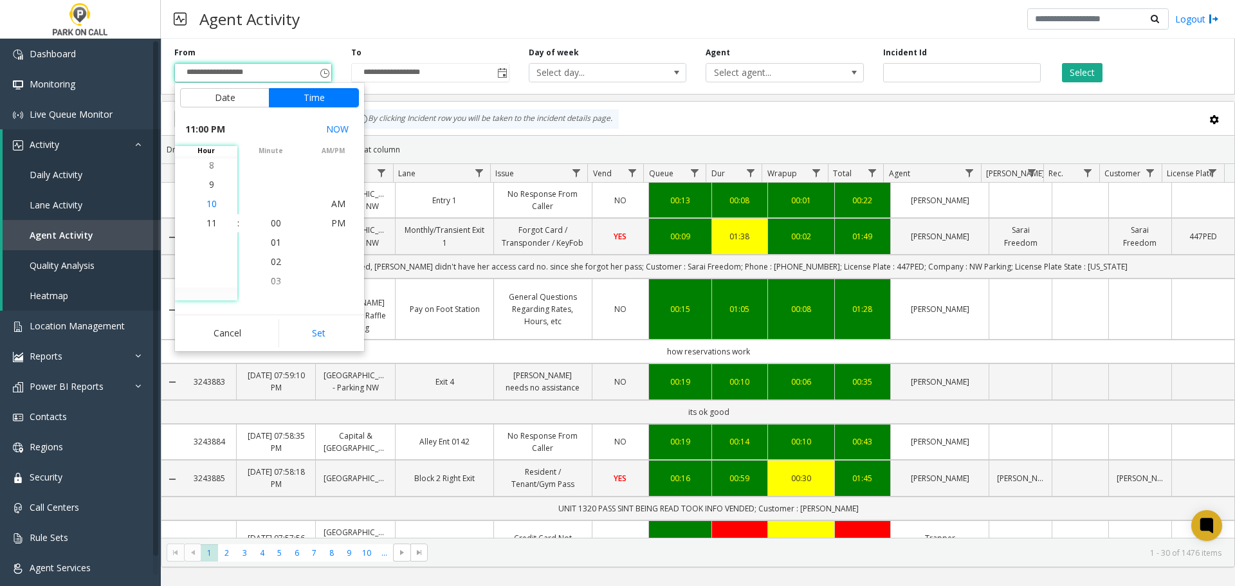
click at [216, 200] on li "10" at bounding box center [211, 203] width 45 height 19
click at [275, 227] on span "55" at bounding box center [276, 222] width 10 height 12
click at [334, 327] on button "Set" at bounding box center [318, 333] width 81 height 28
type input "**********"
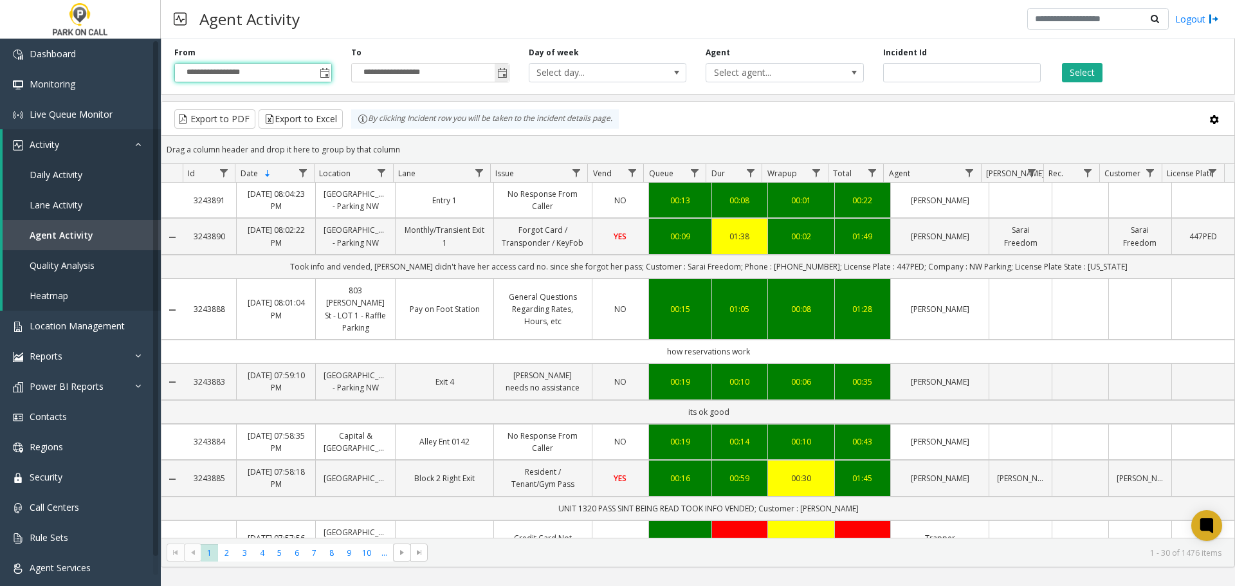
click at [503, 71] on span "Toggle popup" at bounding box center [502, 73] width 10 height 10
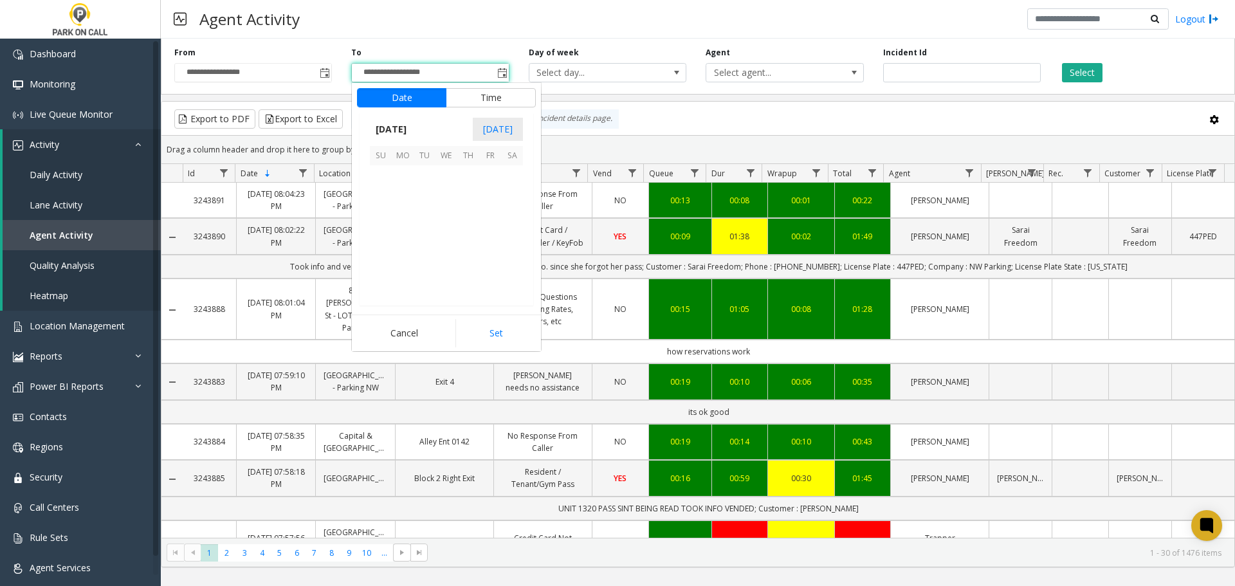
scroll to position [19, 0]
click at [403, 199] on span "4" at bounding box center [403, 198] width 22 height 22
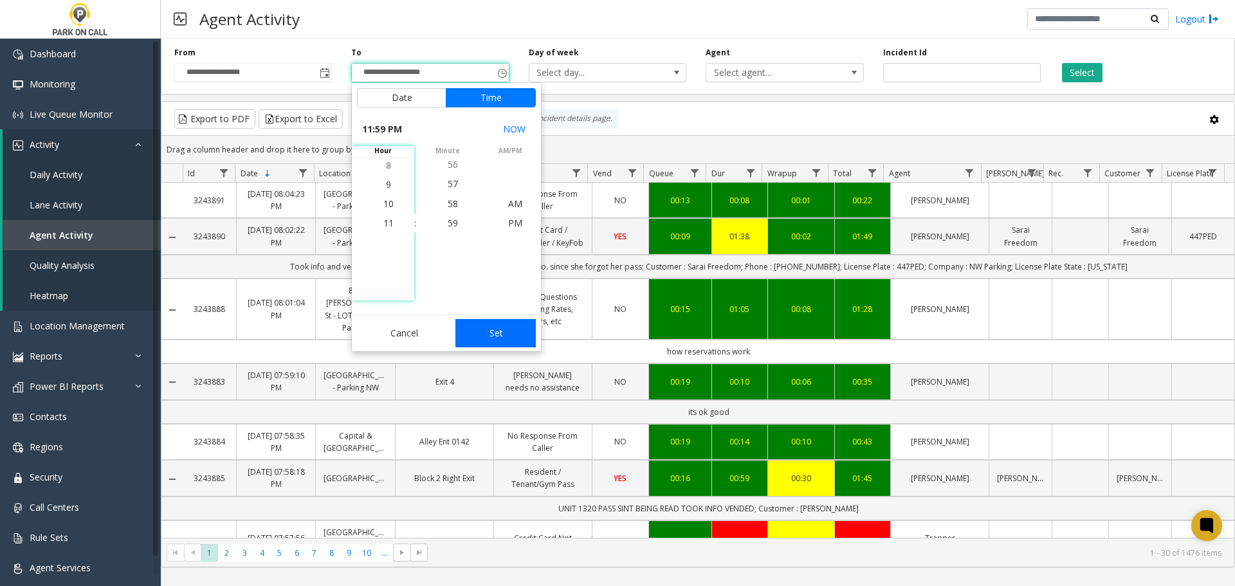
click at [487, 334] on button "Set" at bounding box center [495, 333] width 81 height 28
type input "**********"
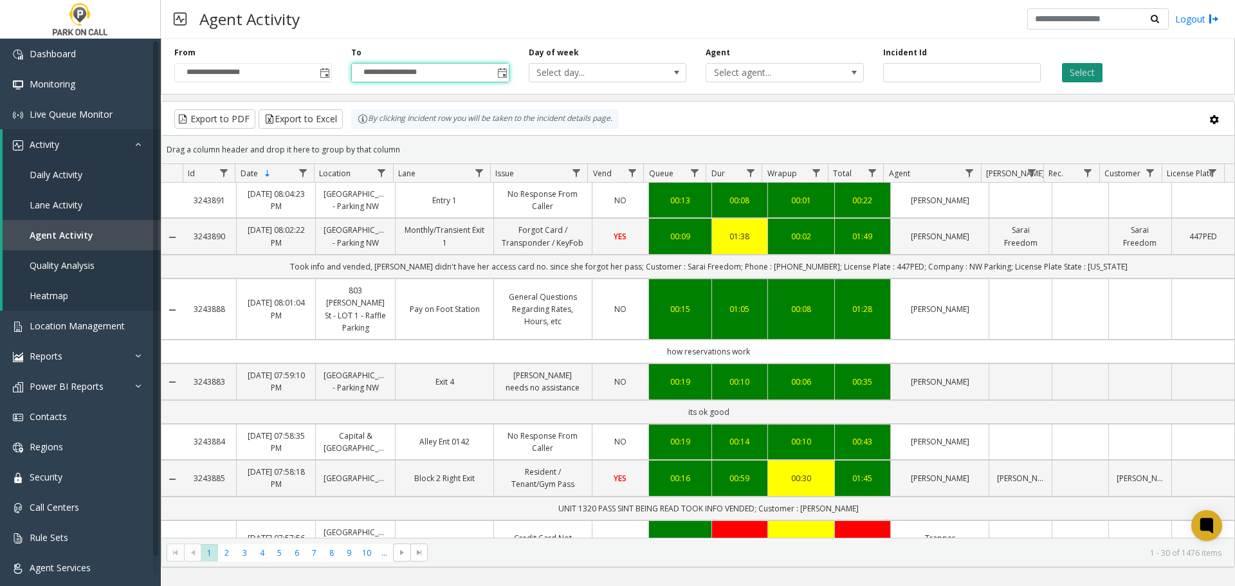
click at [1082, 66] on button "Select" at bounding box center [1082, 72] width 41 height 19
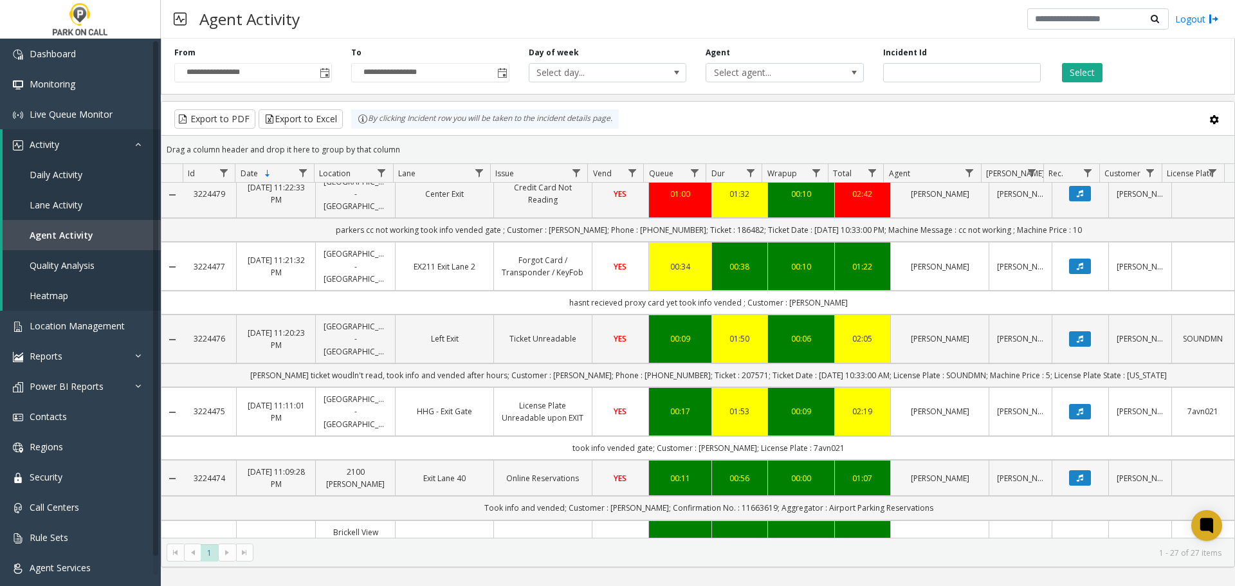
scroll to position [1507, 0]
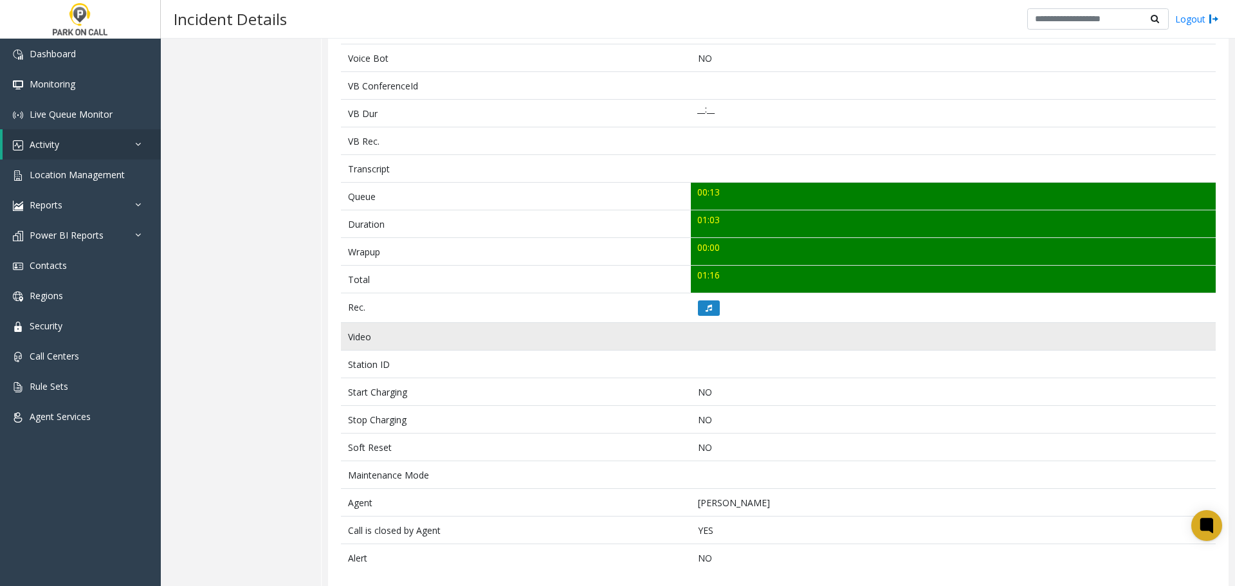
scroll to position [345, 0]
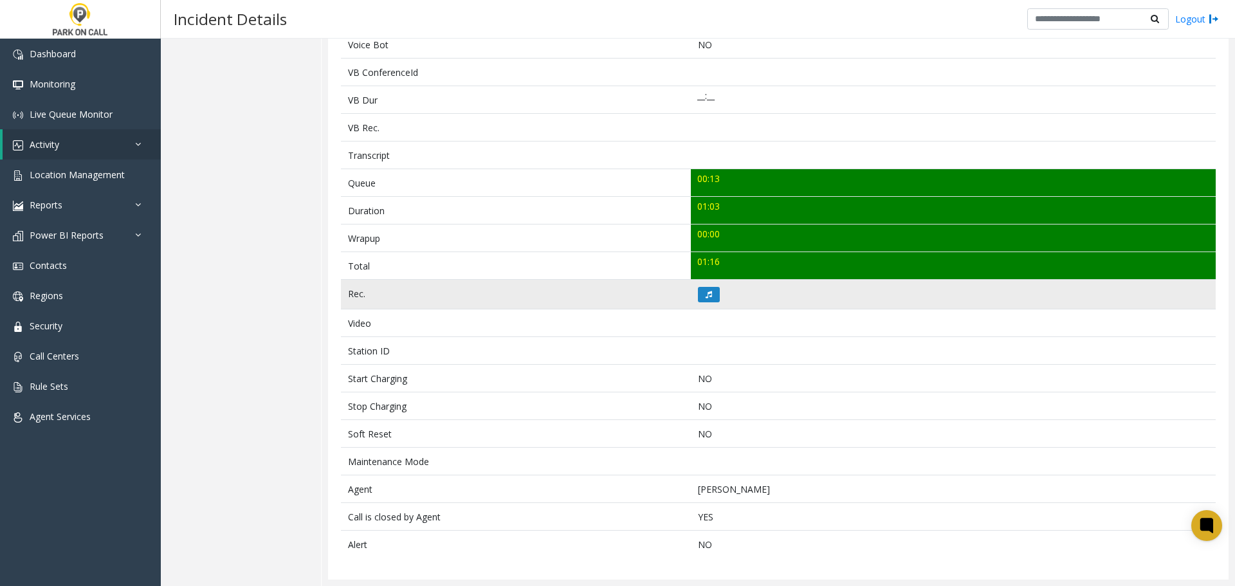
click at [716, 294] on td at bounding box center [953, 295] width 525 height 30
click at [710, 293] on button at bounding box center [709, 294] width 22 height 15
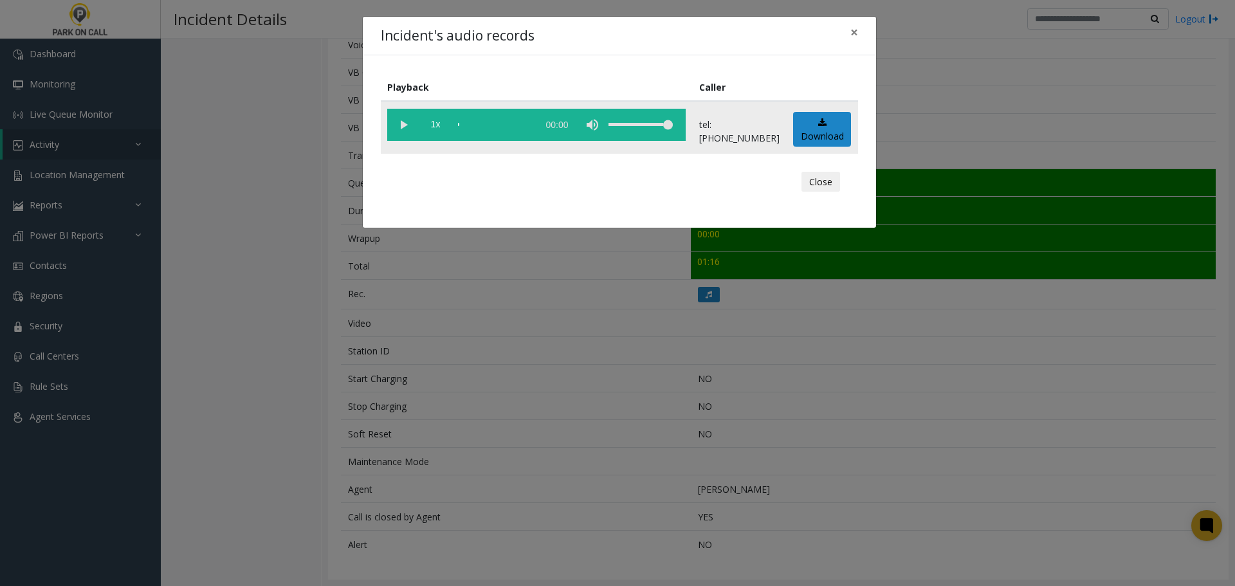
click at [395, 121] on vg-play-pause at bounding box center [403, 125] width 32 height 32
